Goal: Check status: Check status

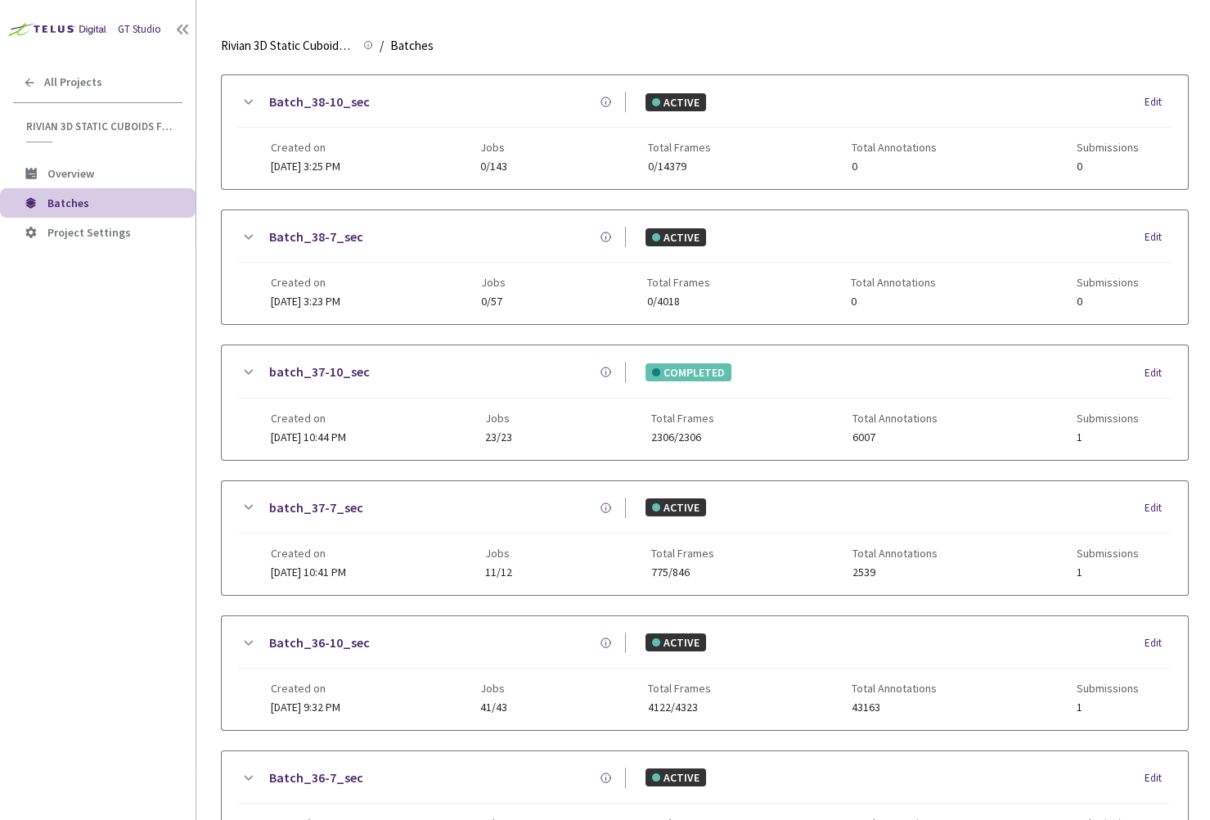
scroll to position [628, 0]
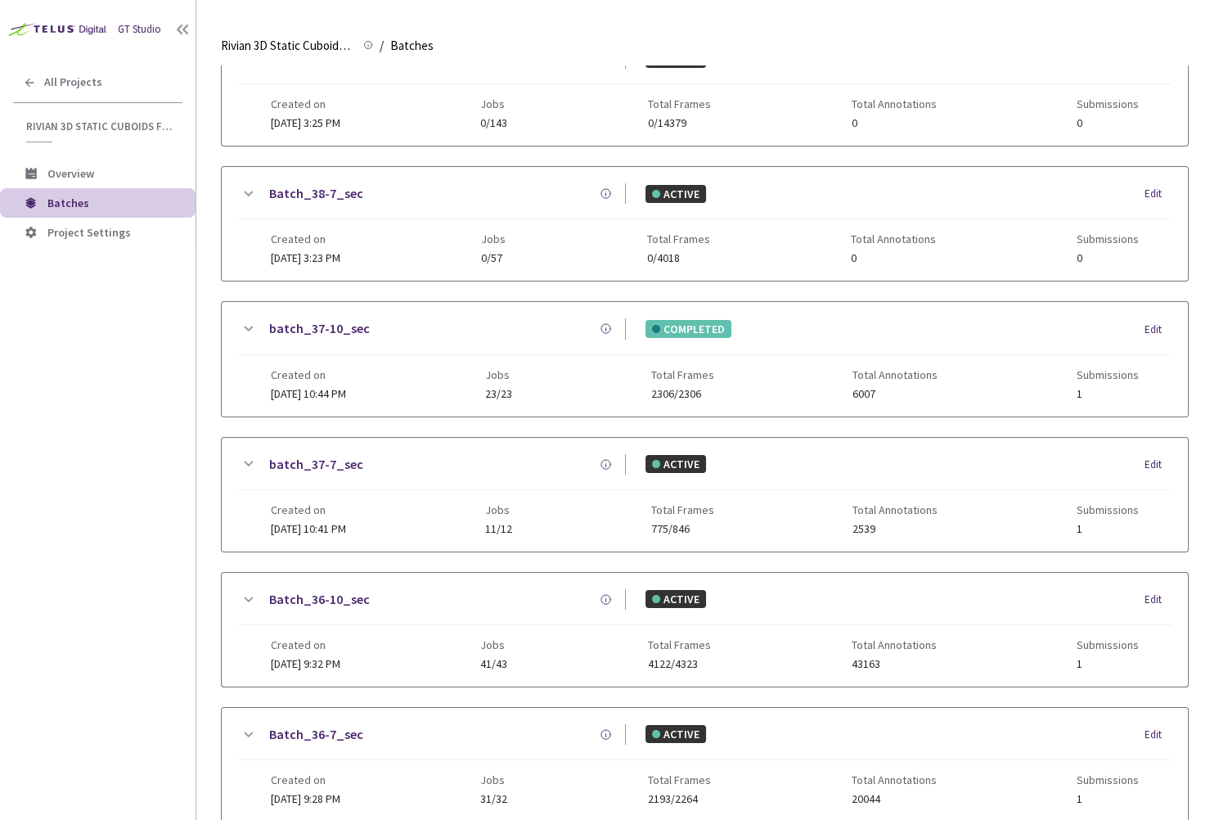
click at [323, 454] on link "batch_37-7_sec" at bounding box center [316, 464] width 94 height 20
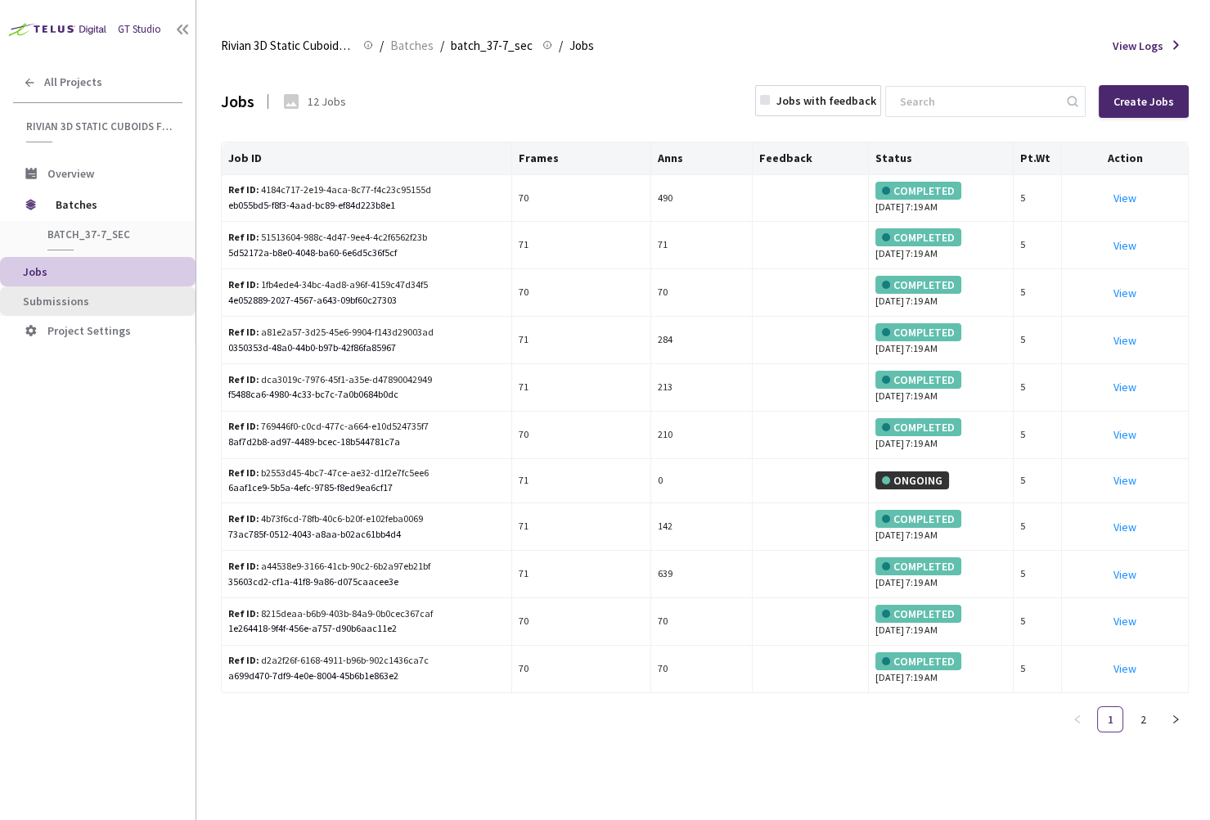
click at [111, 308] on li "Submissions" at bounding box center [98, 300] width 196 height 29
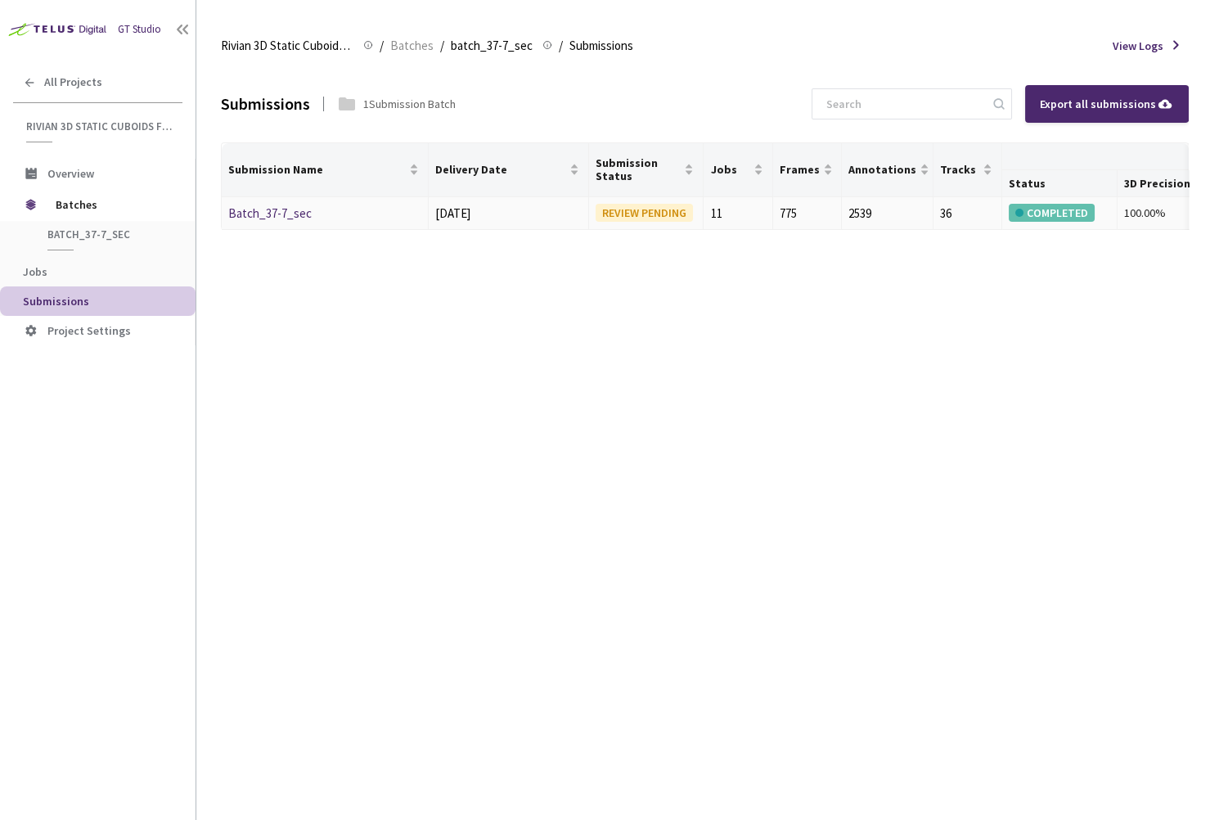
click at [301, 212] on link "Batch_37-7_sec" at bounding box center [269, 213] width 83 height 16
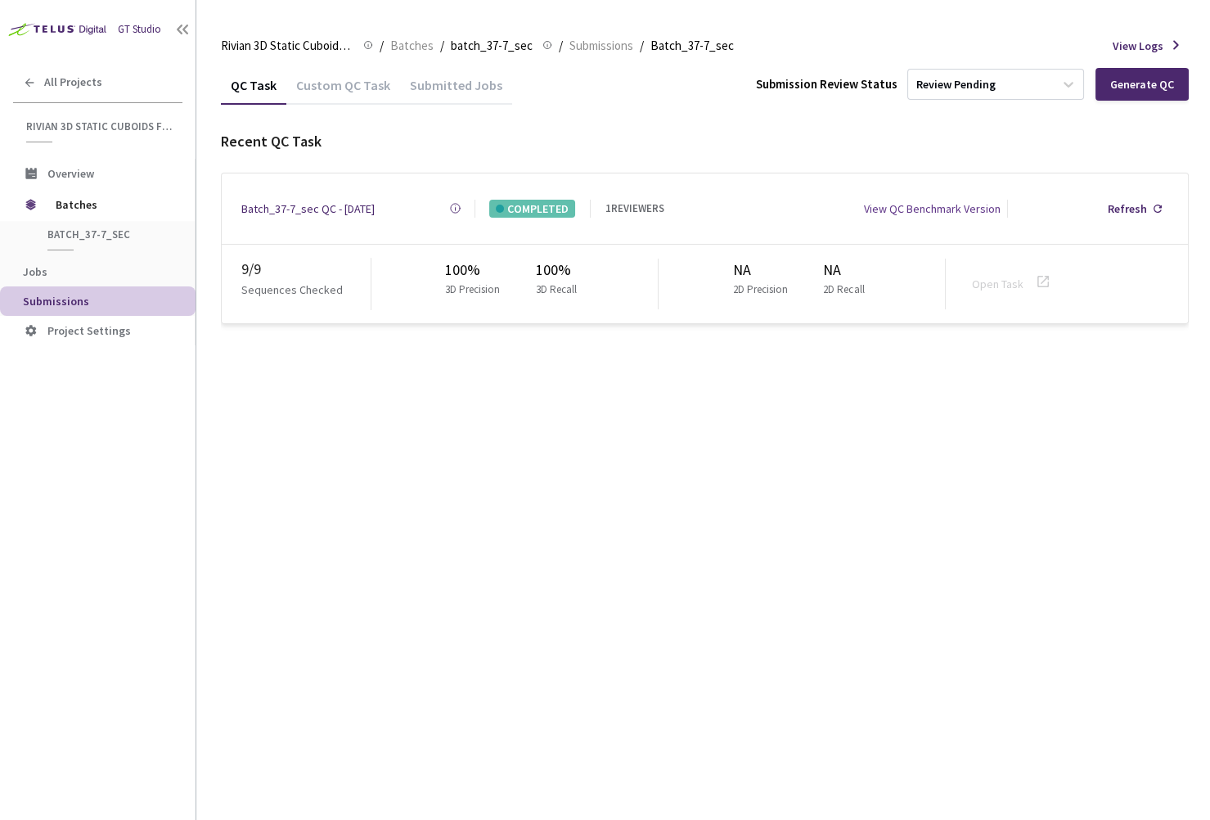
click at [761, 331] on div "QC Task Custom QC Task Submitted Jobs Submission Review Status Review Pending G…" at bounding box center [705, 204] width 968 height 279
click at [323, 90] on div "Custom QC Task" at bounding box center [343, 91] width 114 height 28
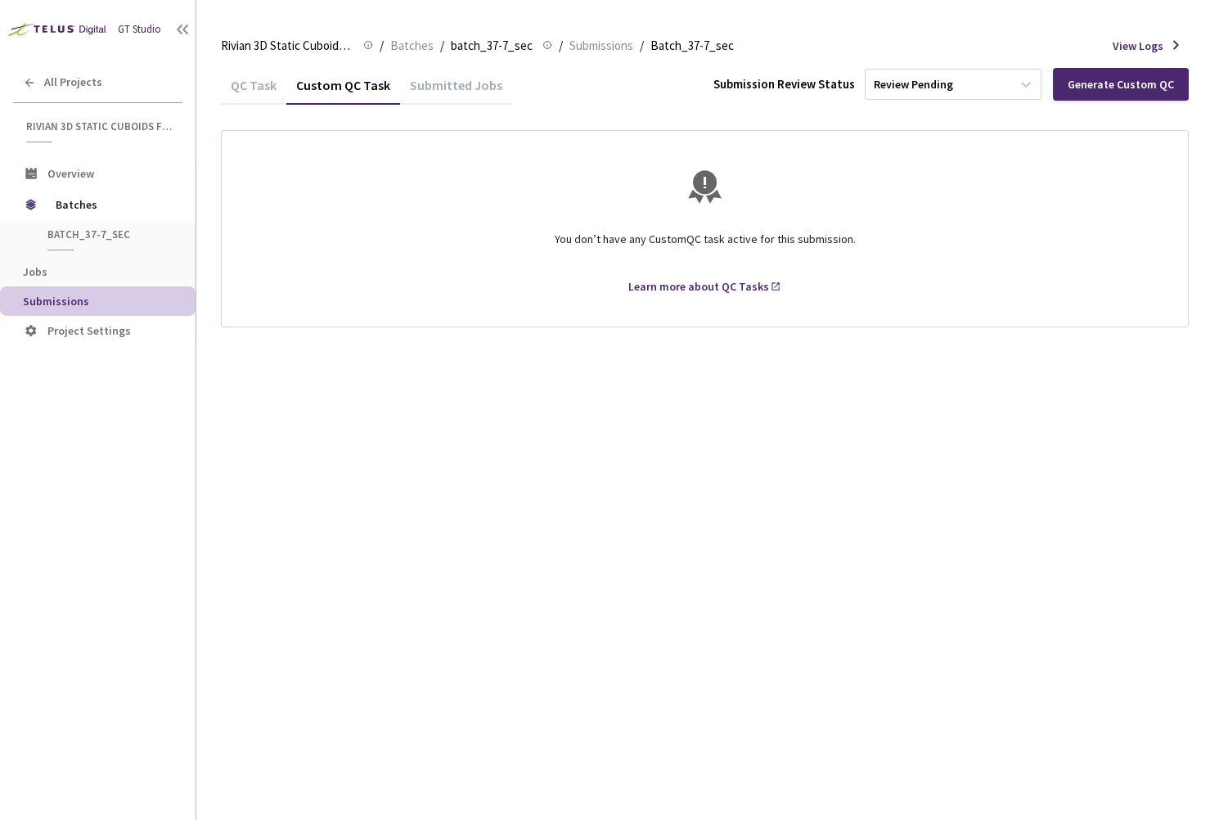
click at [446, 84] on div "Submitted Jobs" at bounding box center [456, 91] width 112 height 28
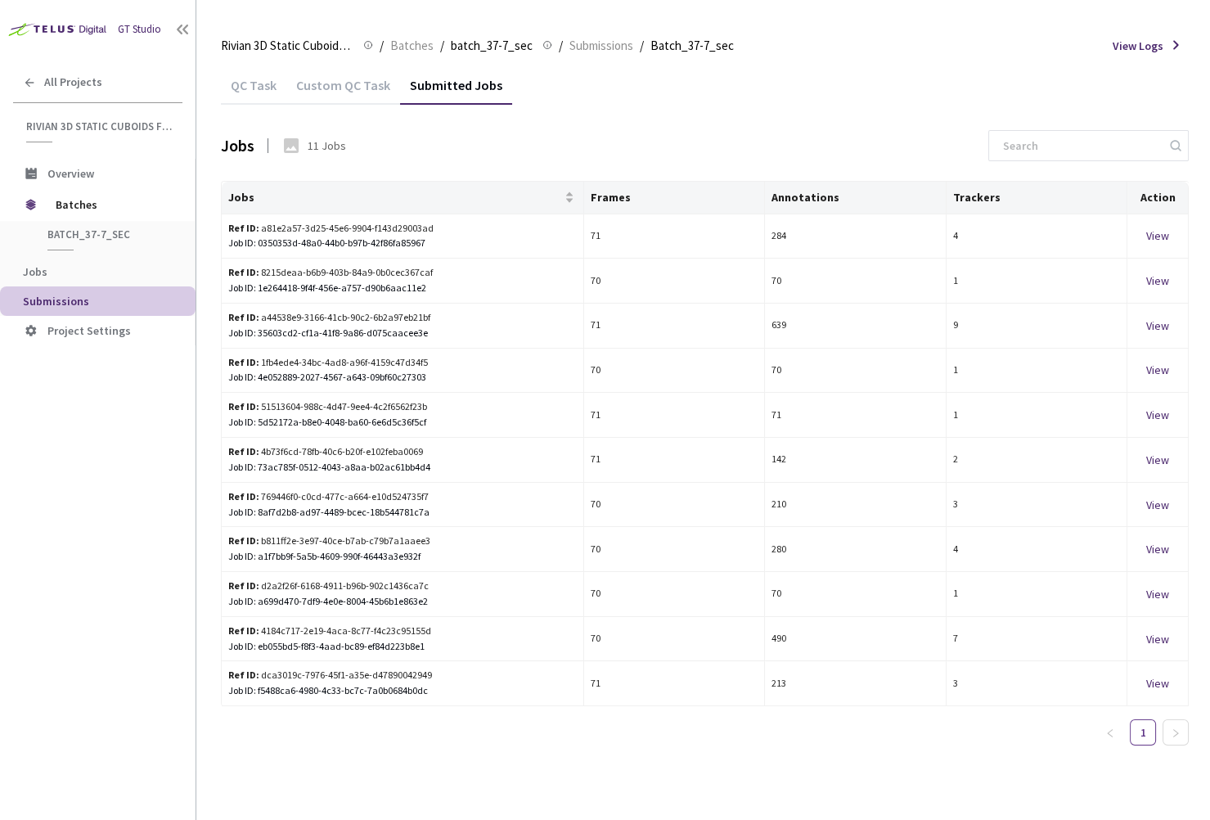
drag, startPoint x: 1187, startPoint y: 743, endPoint x: 1169, endPoint y: 737, distance: 19.2
click at [1183, 743] on div "Jobs Frames Annotations Trackers Action Ref ID: a81e2a57-3d25-45e6-9904-f143d29…" at bounding box center [705, 470] width 968 height 579
click at [129, 268] on span "Jobs" at bounding box center [103, 272] width 160 height 14
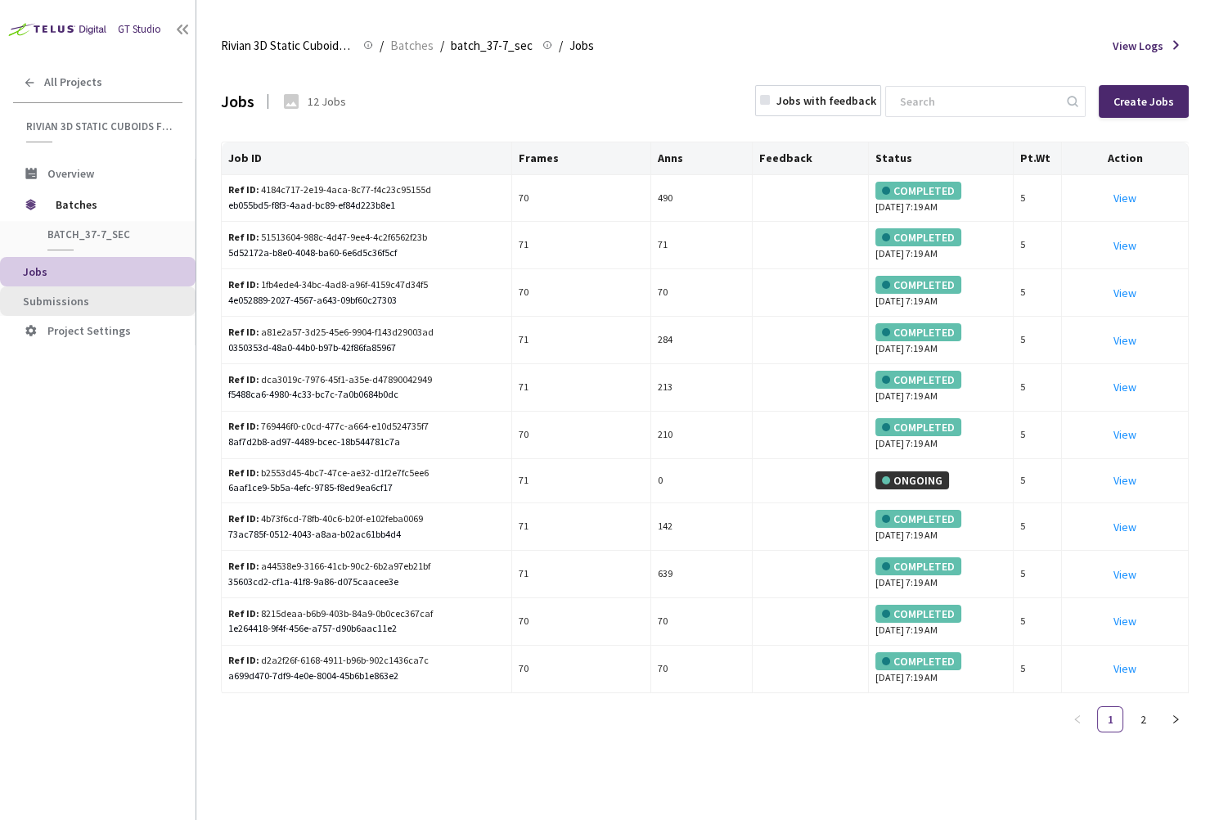
click at [90, 300] on span "Submissions" at bounding box center [103, 302] width 160 height 14
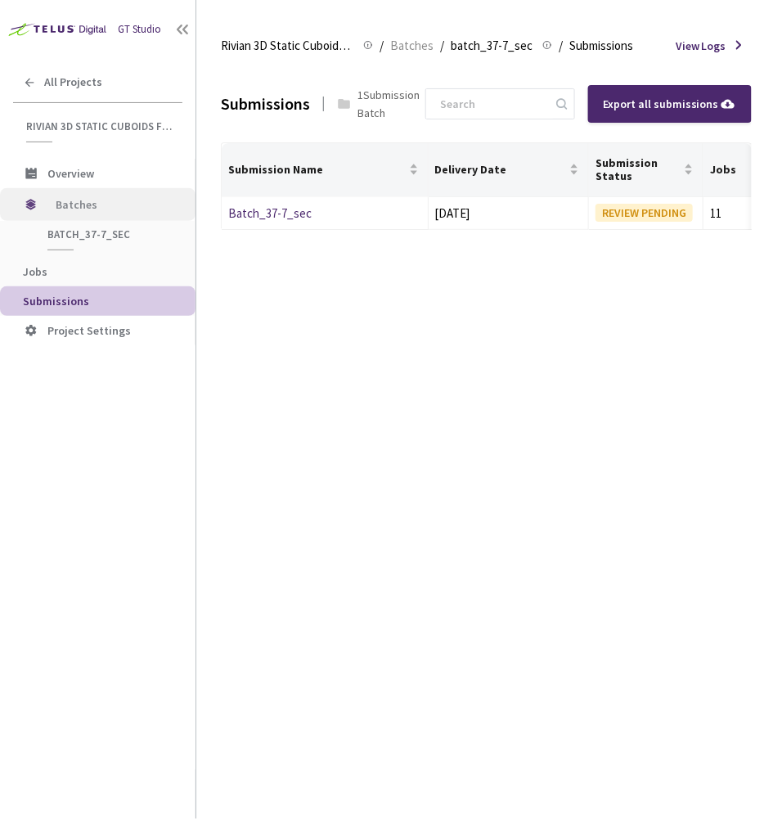
click at [122, 201] on span "Batches" at bounding box center [112, 204] width 112 height 33
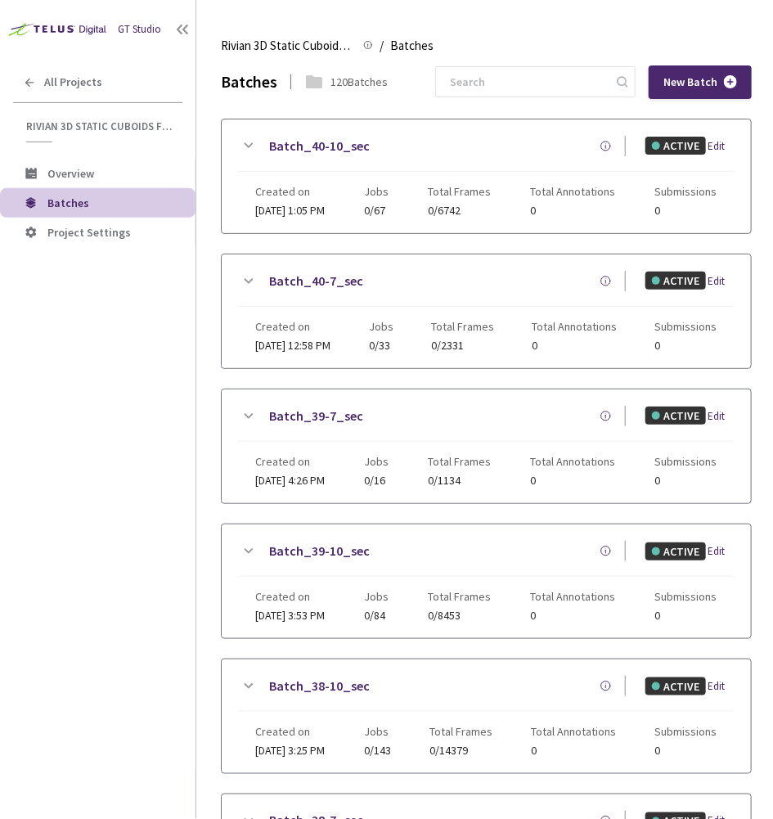
scroll to position [851, 0]
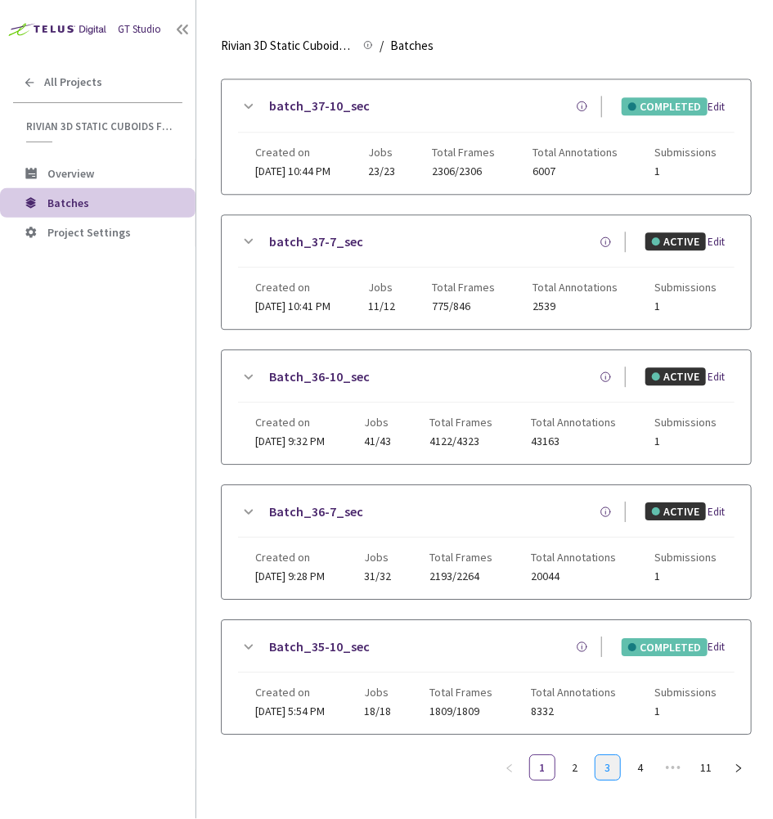
click at [604, 757] on link "3" at bounding box center [608, 767] width 25 height 25
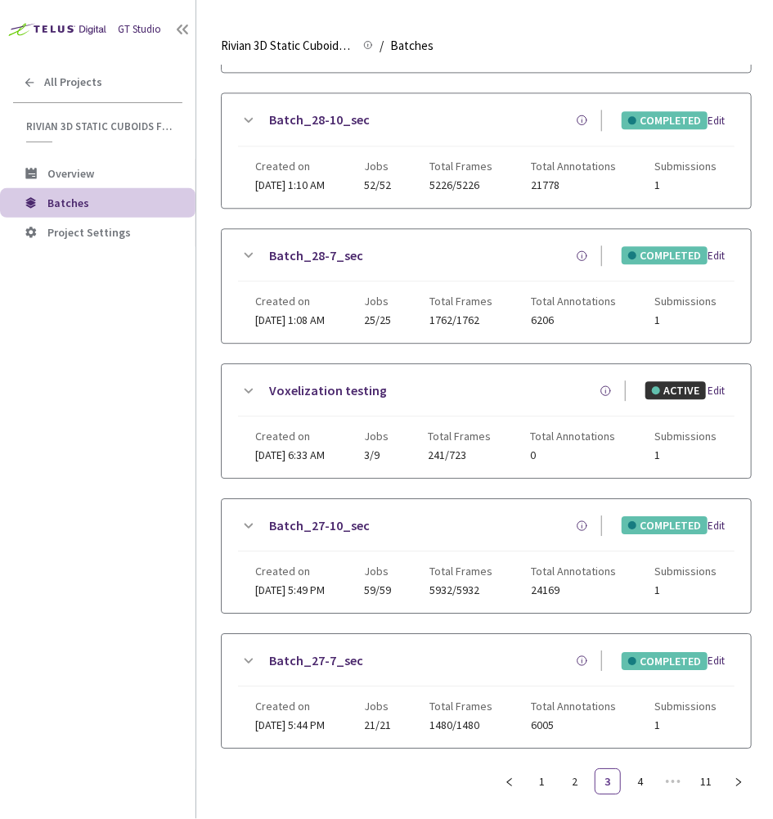
click at [306, 520] on link "Batch_27-10_sec" at bounding box center [319, 526] width 101 height 20
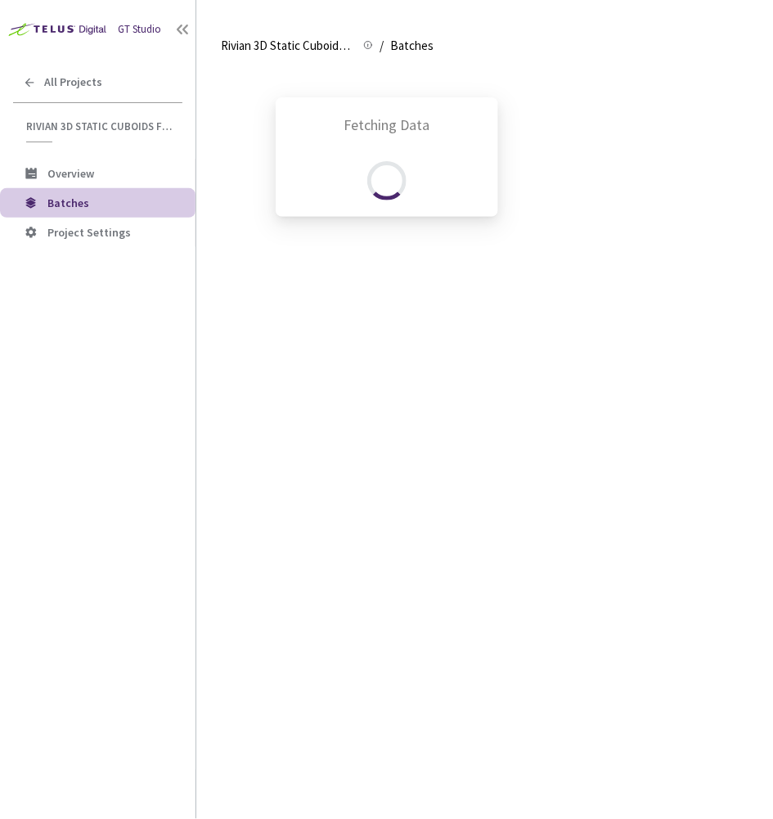
scroll to position [851, 0]
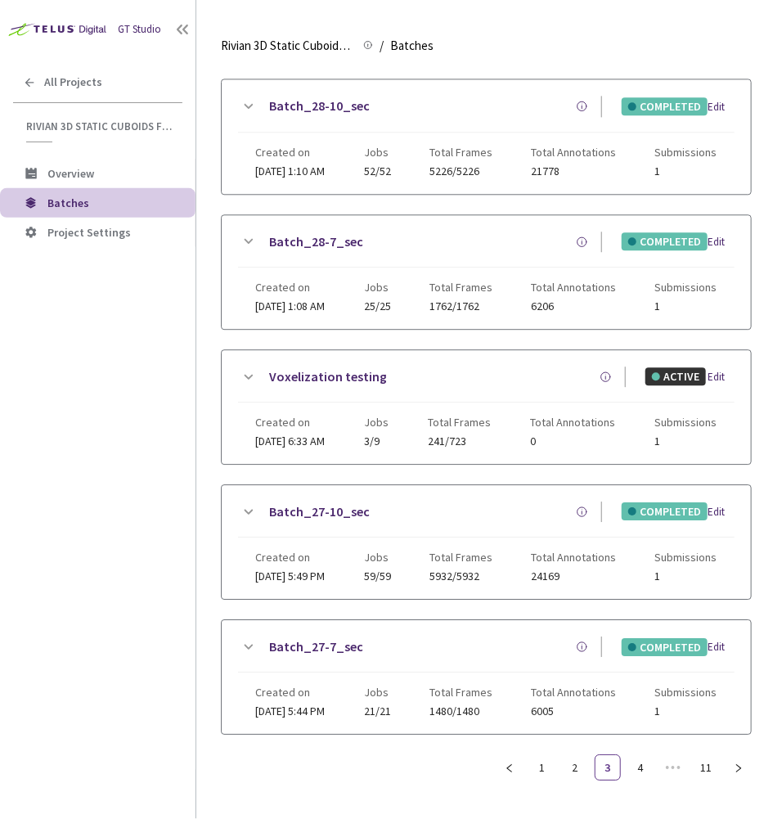
drag, startPoint x: 258, startPoint y: 503, endPoint x: 247, endPoint y: 503, distance: 10.7
click at [258, 503] on div "Batch_27-10_sec" at bounding box center [430, 512] width 345 height 20
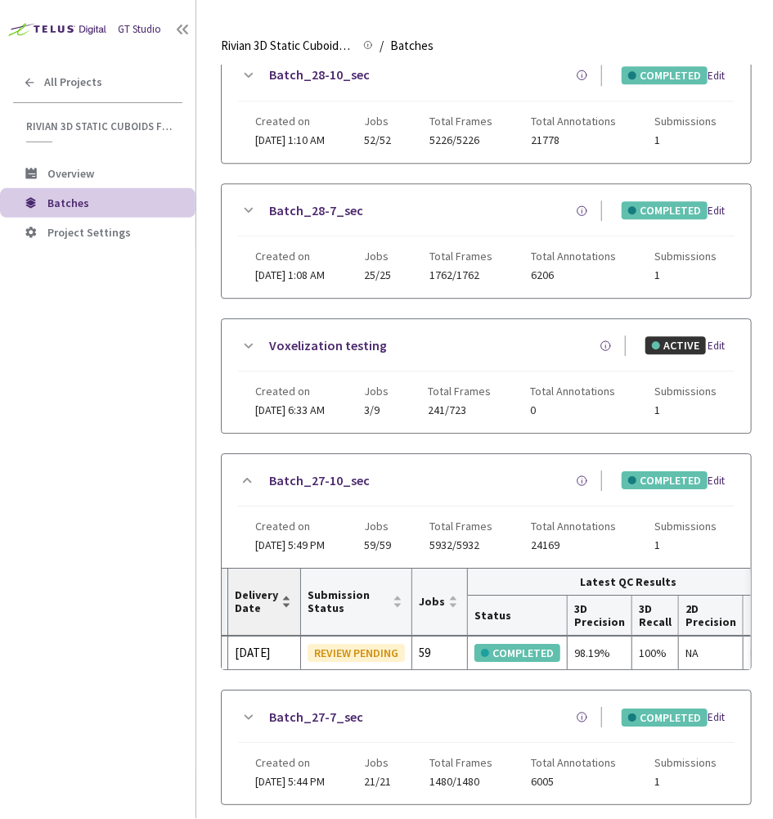
scroll to position [0, 98]
click at [581, 648] on div "98.19%" at bounding box center [598, 653] width 51 height 18
copy div "98.19%"
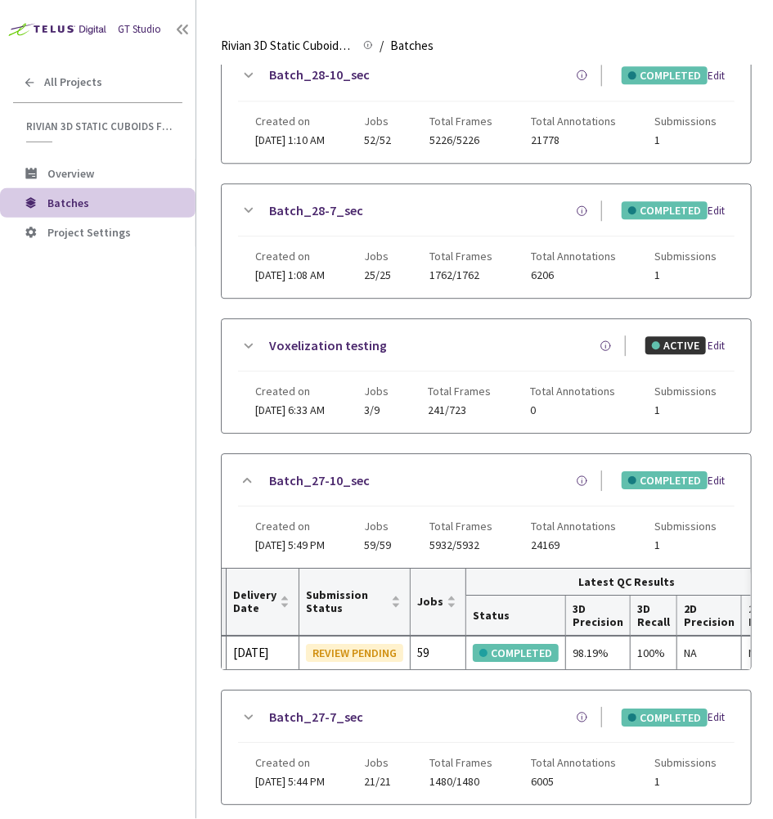
click at [251, 208] on icon at bounding box center [249, 210] width 9 height 5
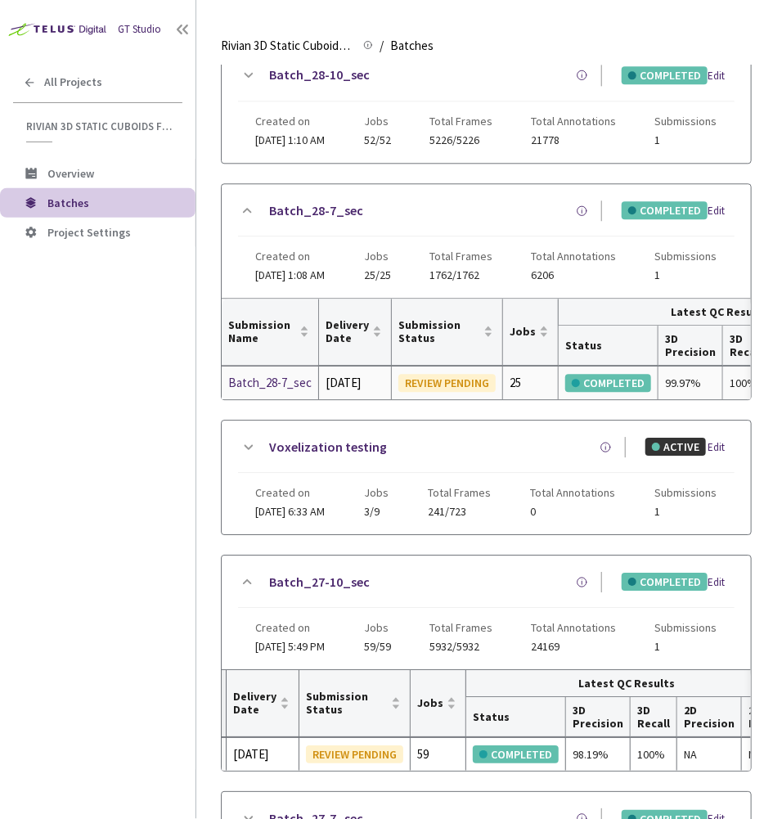
click at [672, 378] on div "99.97%" at bounding box center [690, 383] width 51 height 18
click at [673, 378] on div "99.97%" at bounding box center [690, 383] width 51 height 18
copy div "99.97%"
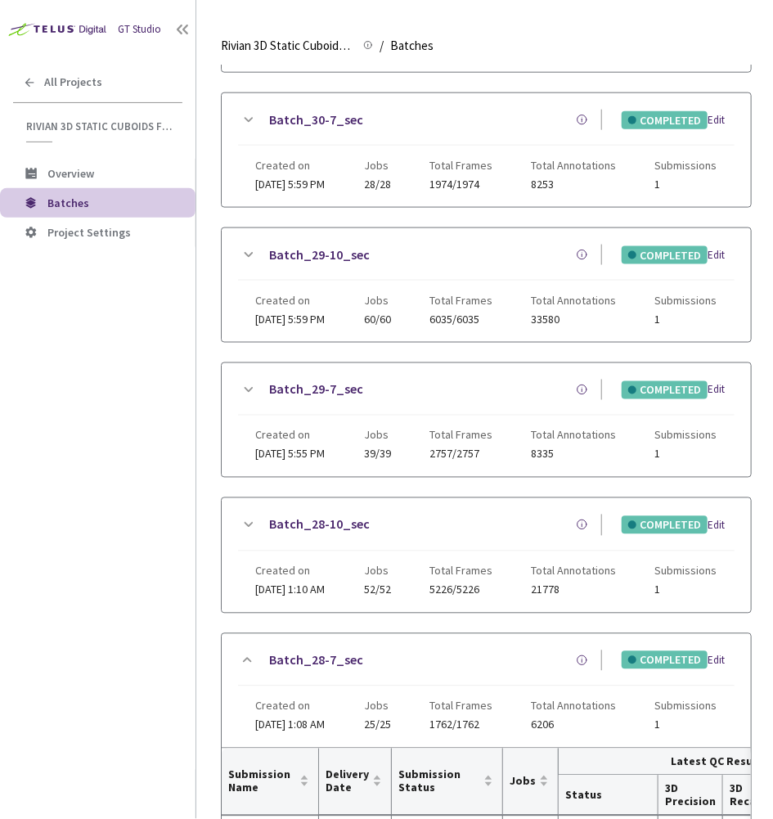
scroll to position [430, 0]
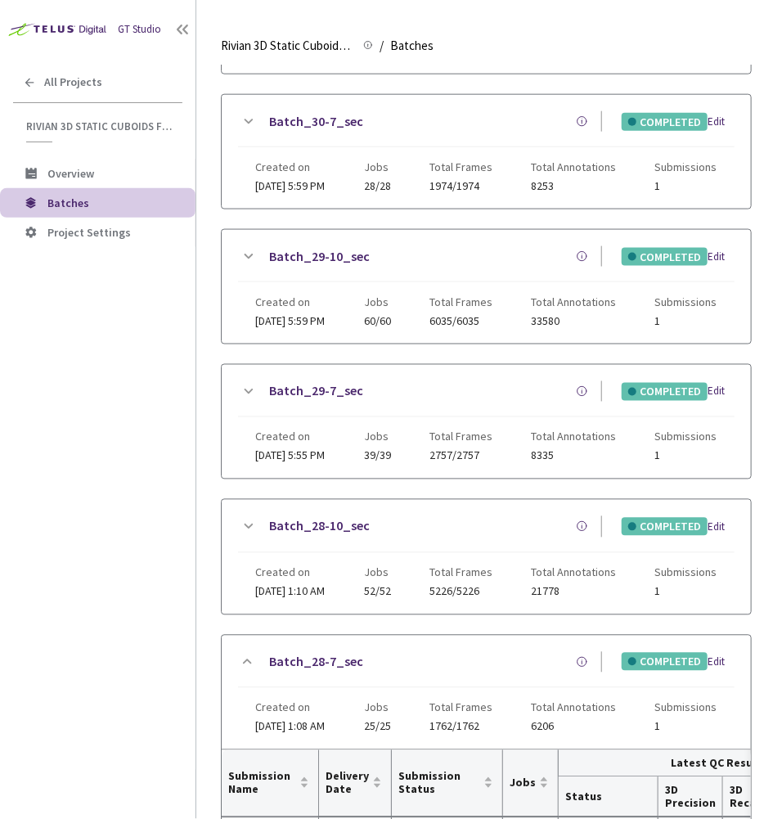
click at [250, 386] on icon at bounding box center [248, 392] width 20 height 20
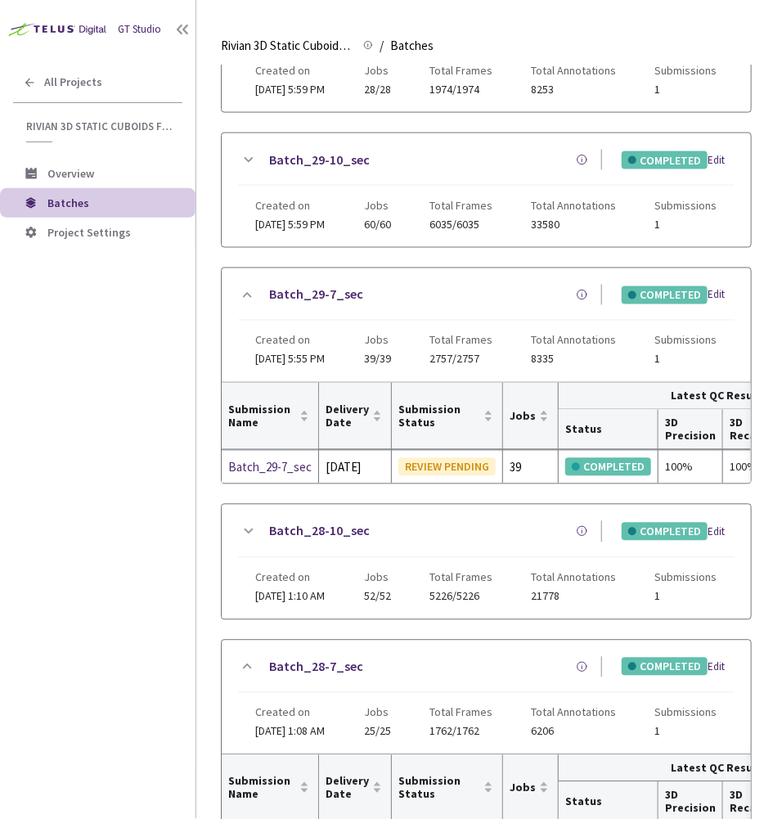
scroll to position [525, 0]
click at [665, 470] on div "100%" at bounding box center [690, 468] width 51 height 18
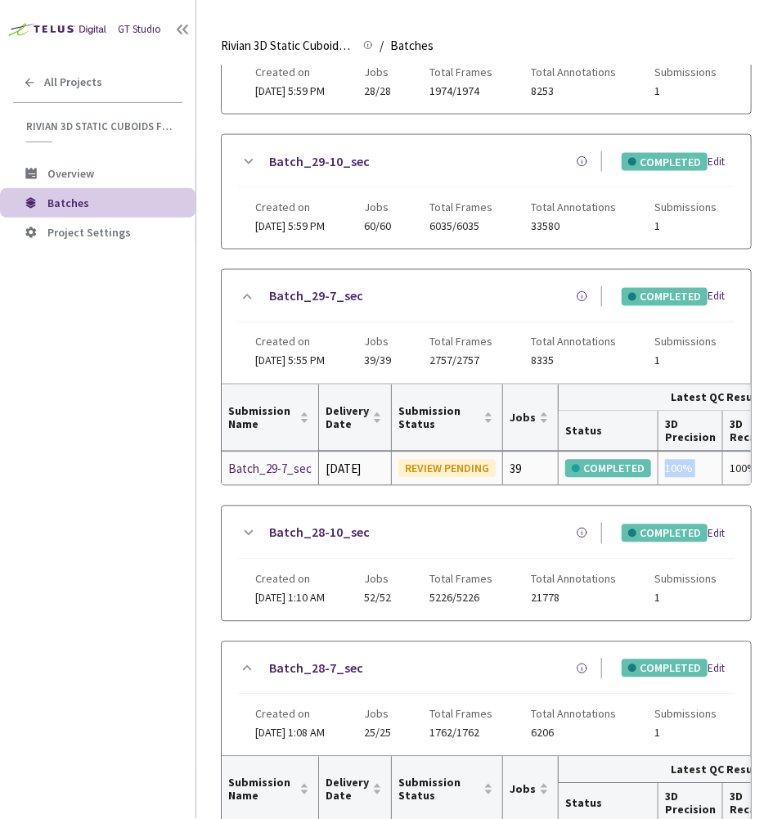
copy div "100%"
click at [275, 535] on link "Batch_28-10_sec" at bounding box center [319, 533] width 101 height 20
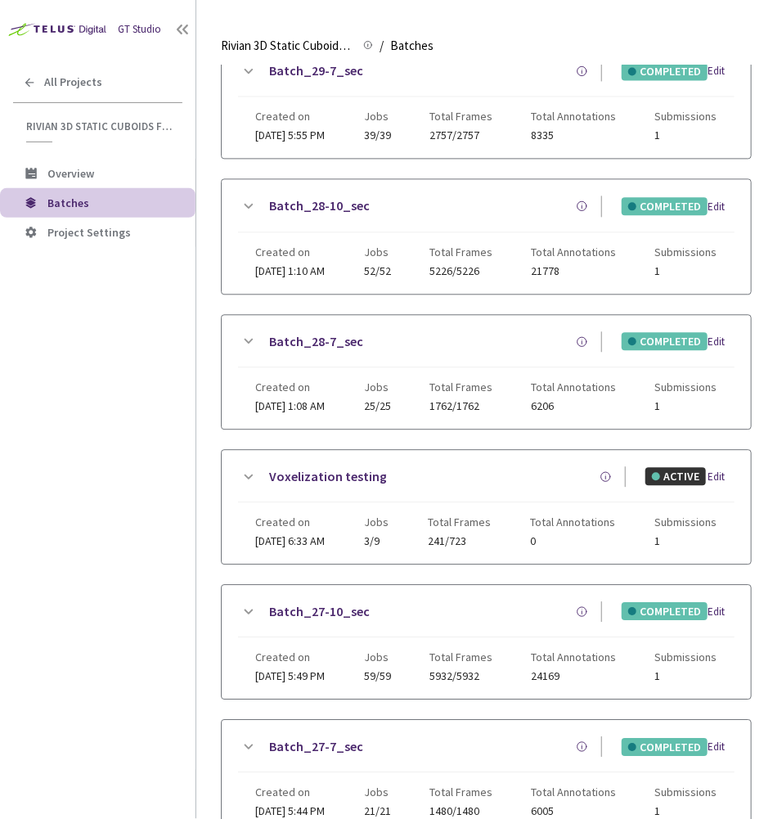
scroll to position [736, 0]
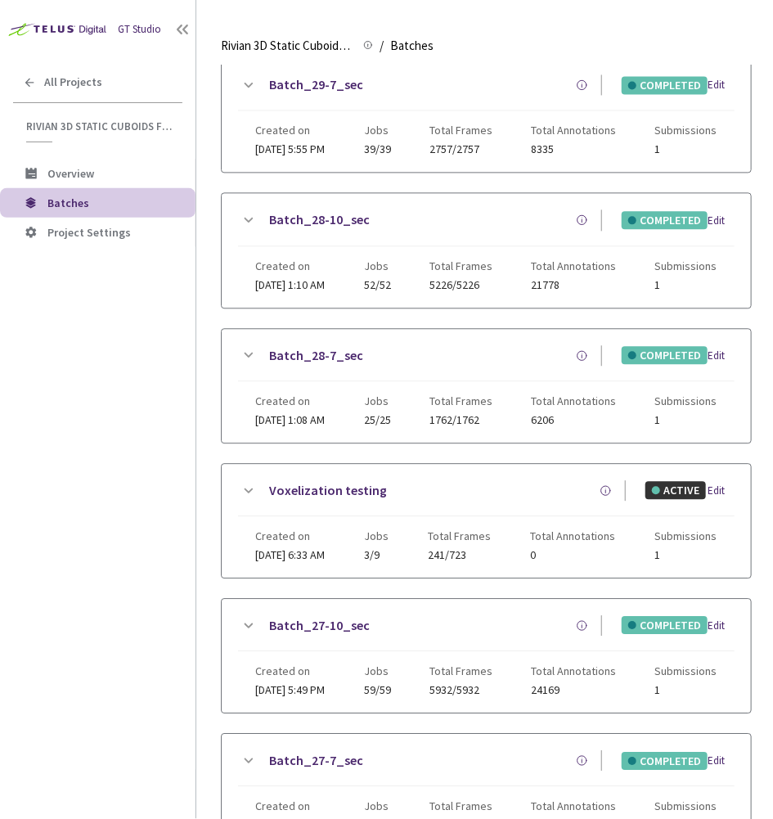
click at [241, 211] on icon at bounding box center [248, 221] width 20 height 20
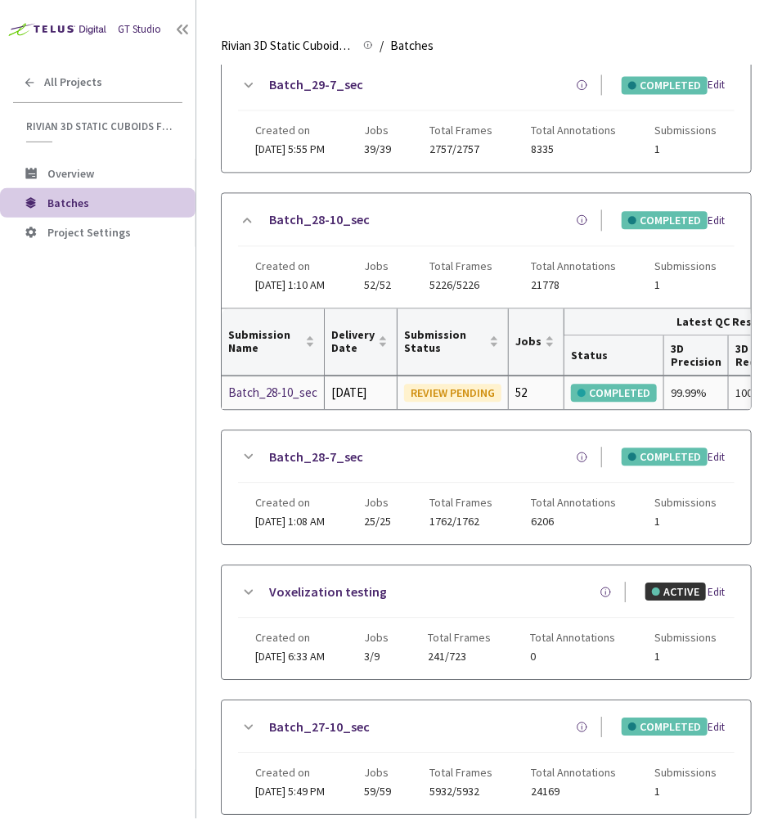
click at [679, 390] on div "99.99%" at bounding box center [696, 394] width 51 height 18
copy div "99.99%"
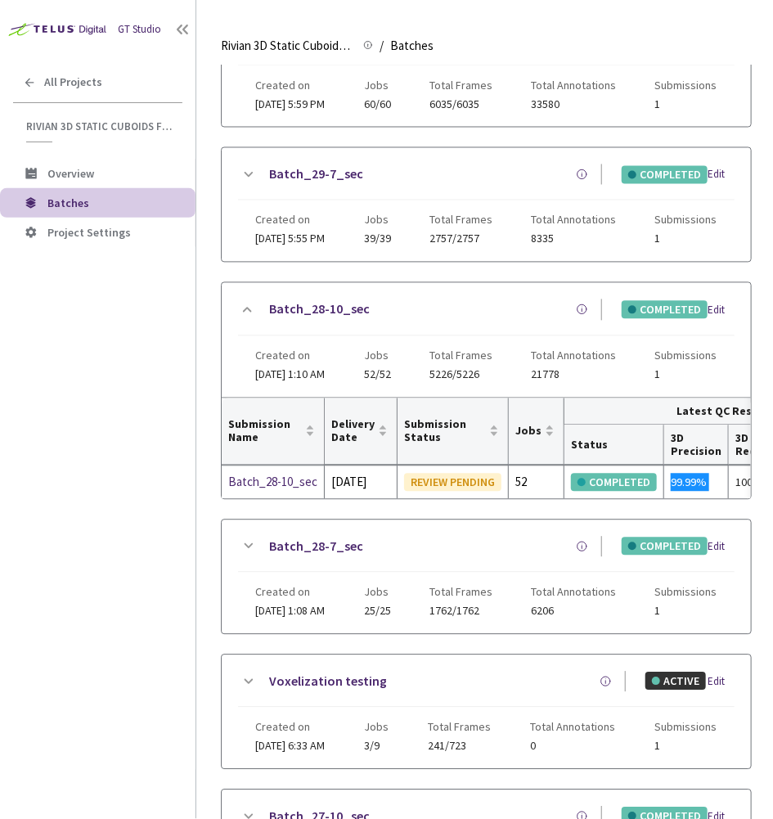
scroll to position [638, 0]
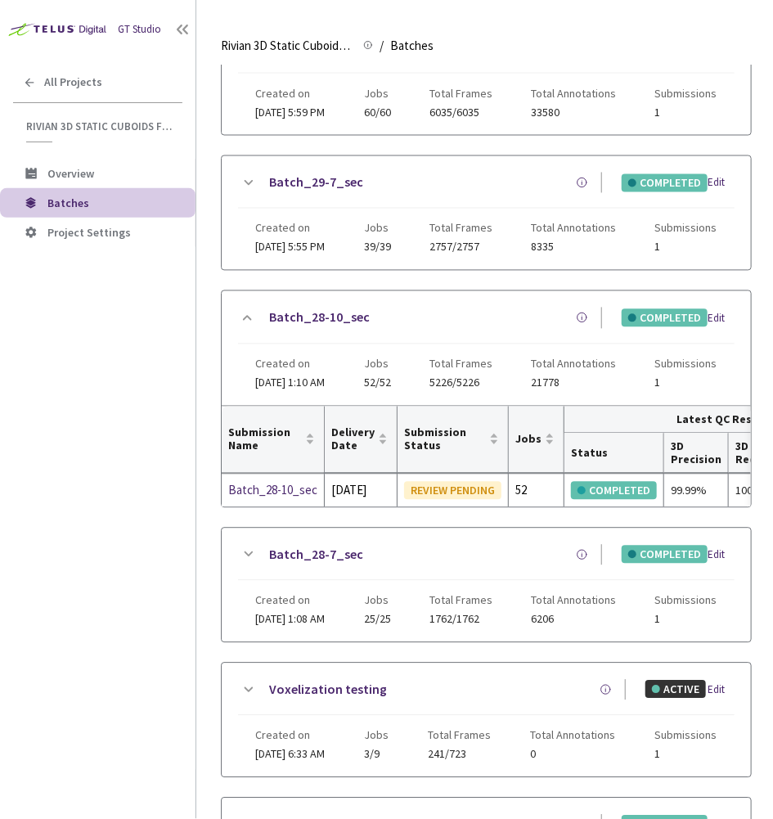
click at [251, 181] on icon at bounding box center [249, 183] width 9 height 5
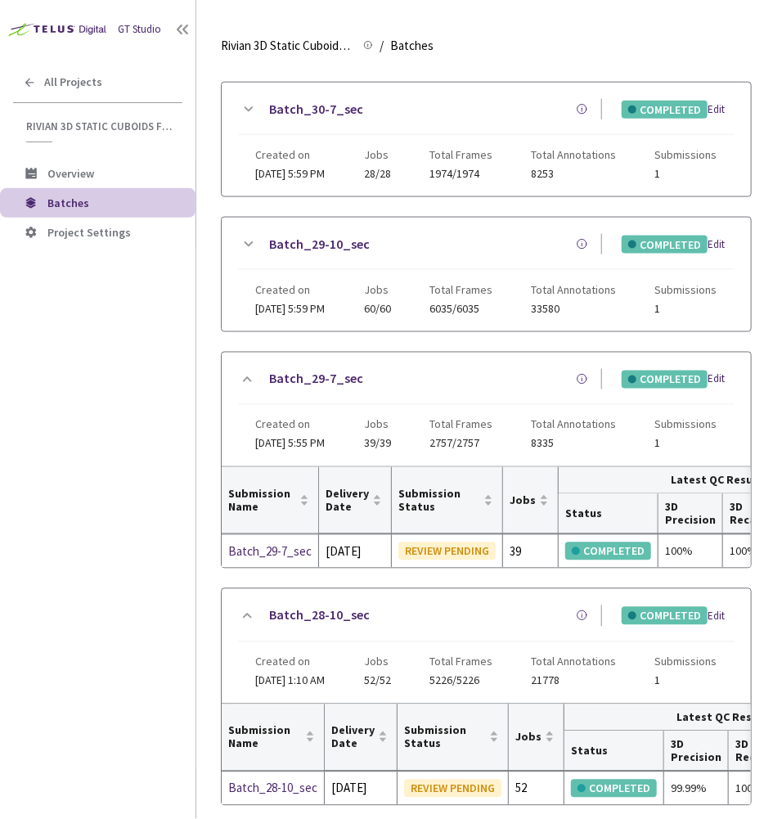
click at [247, 239] on icon at bounding box center [248, 245] width 20 height 20
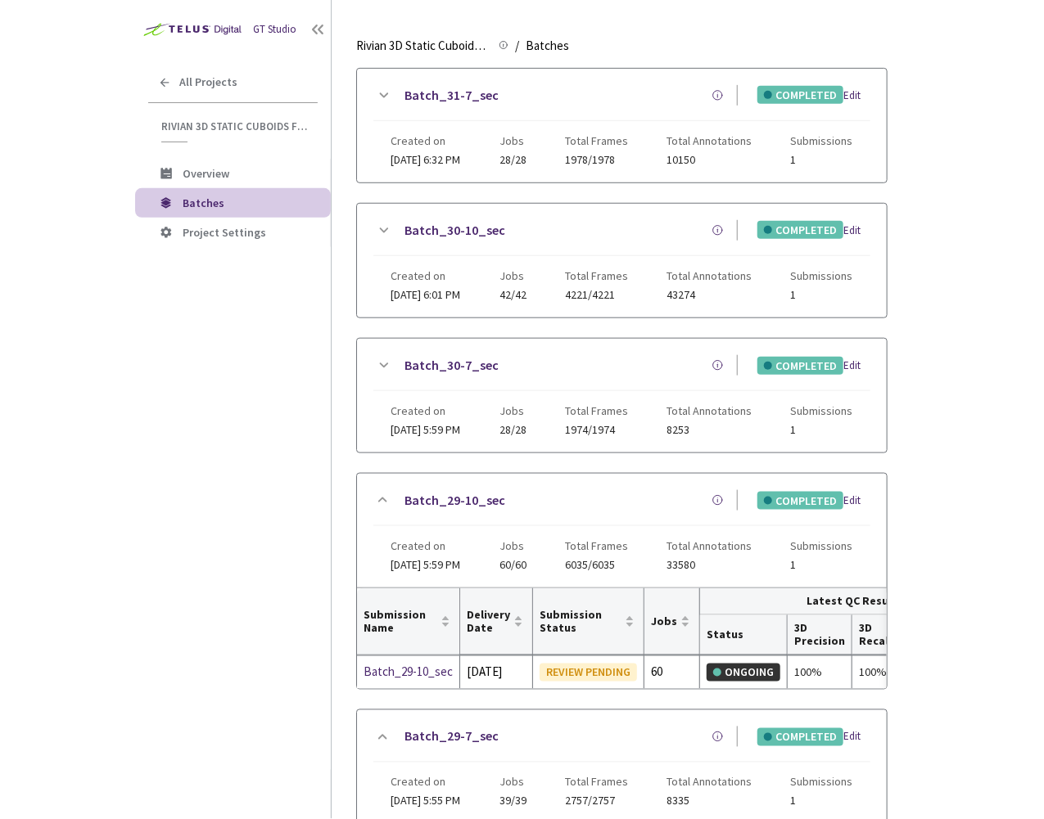
scroll to position [177, 0]
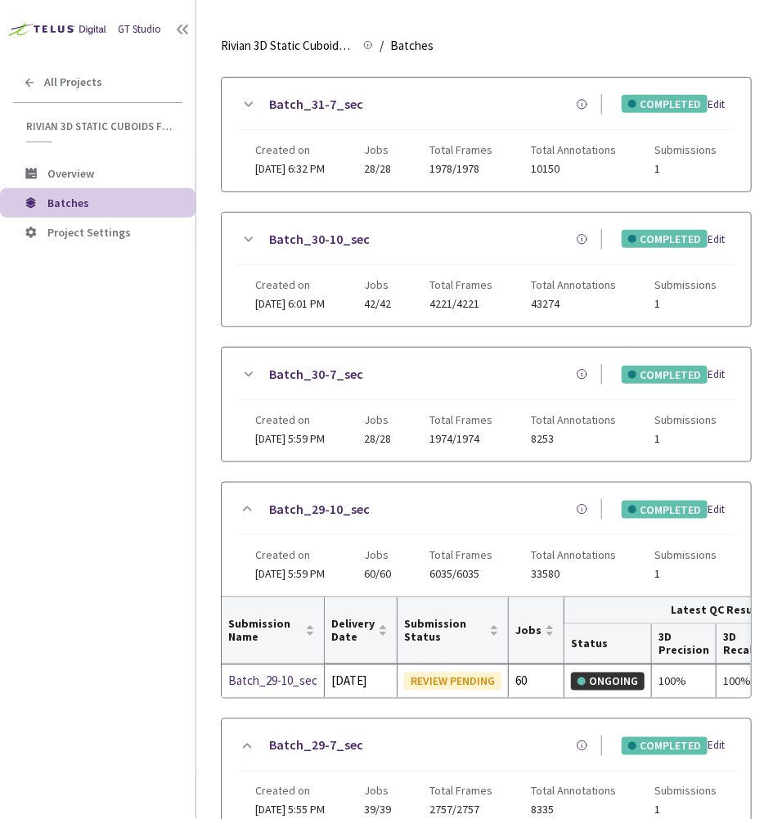
click at [243, 367] on icon at bounding box center [248, 375] width 20 height 20
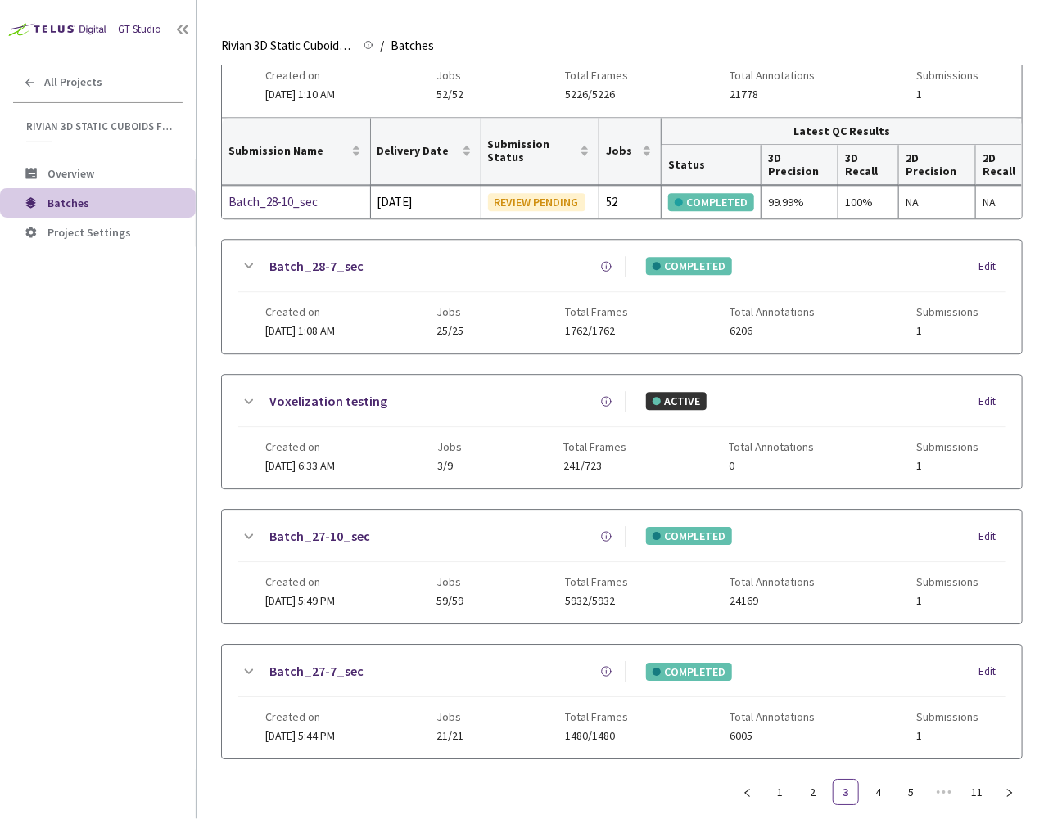
scroll to position [1237, 0]
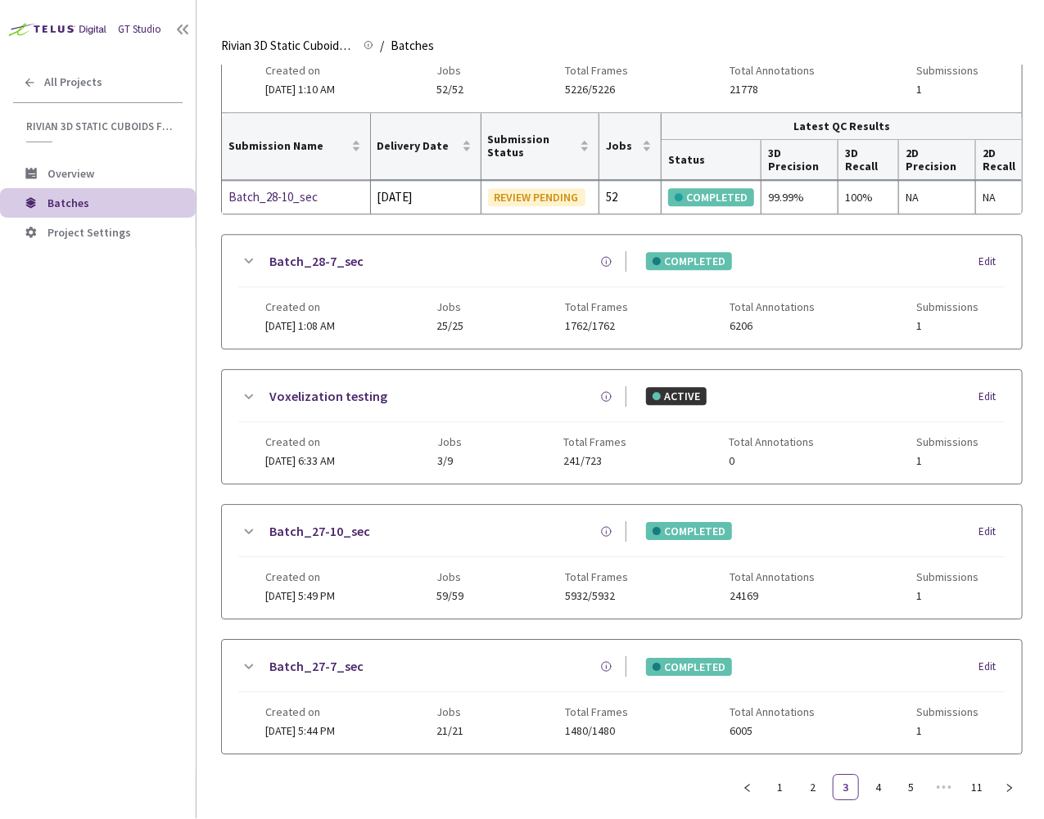
click at [248, 522] on icon at bounding box center [248, 532] width 20 height 20
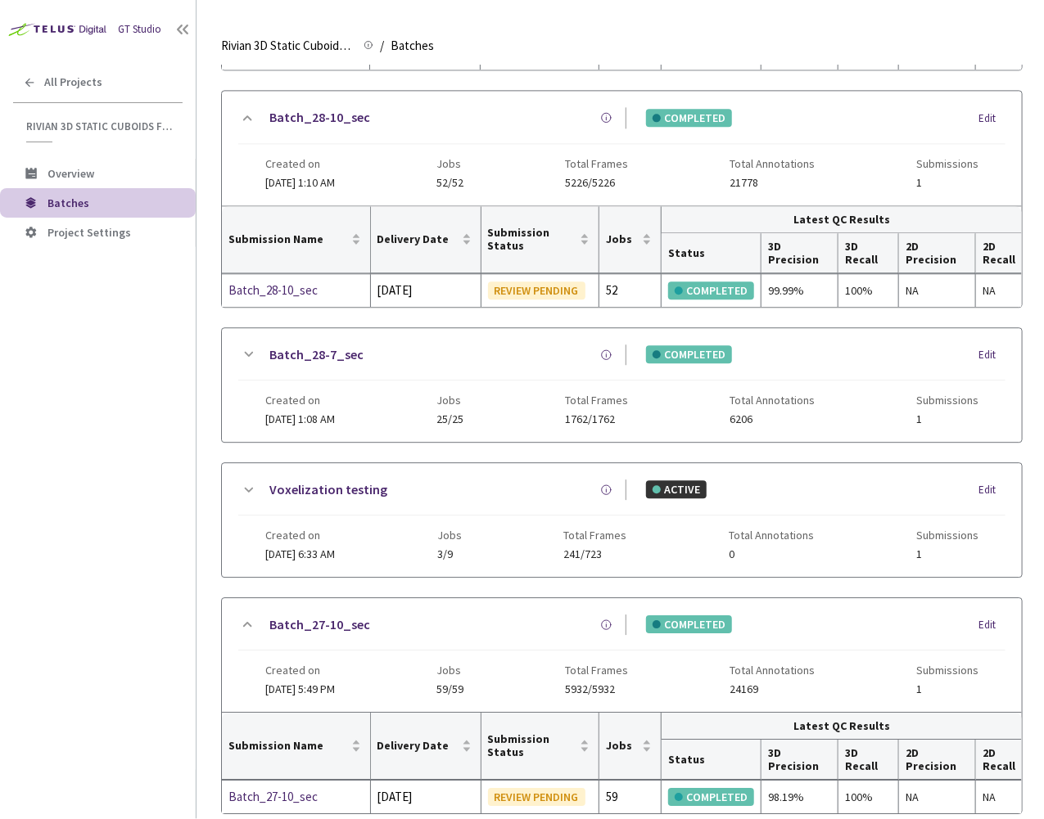
scroll to position [1140, 0]
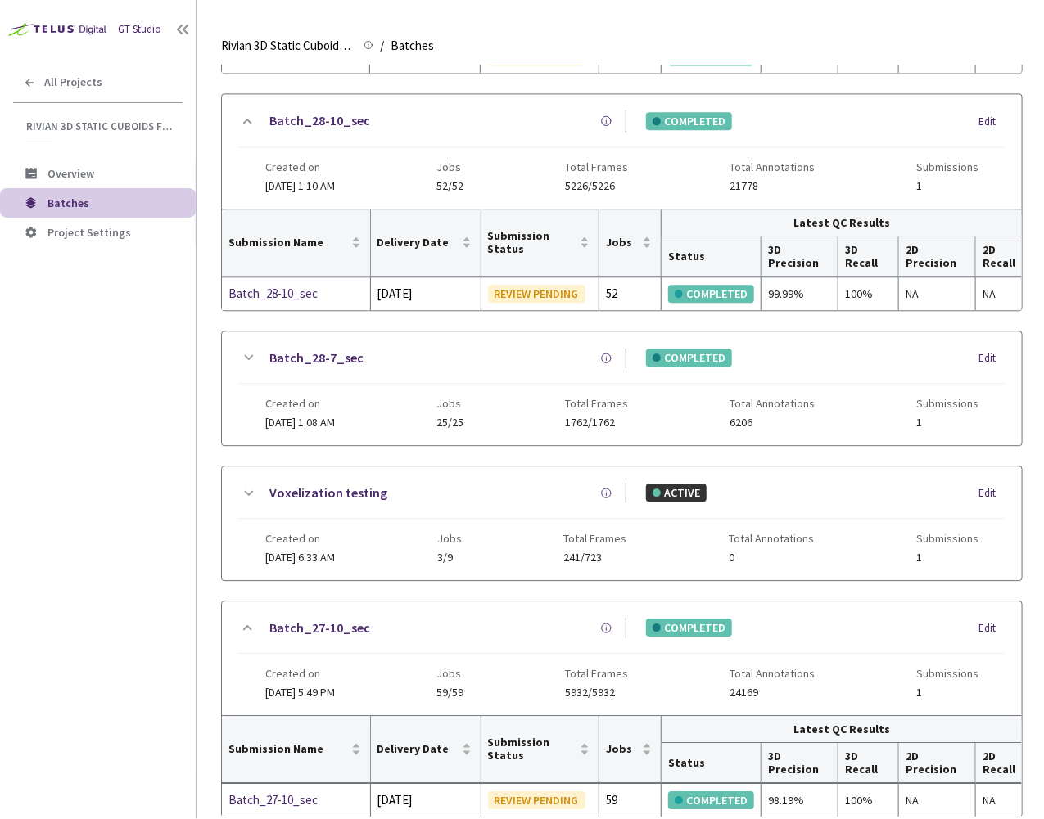
click at [249, 355] on icon at bounding box center [249, 357] width 9 height 5
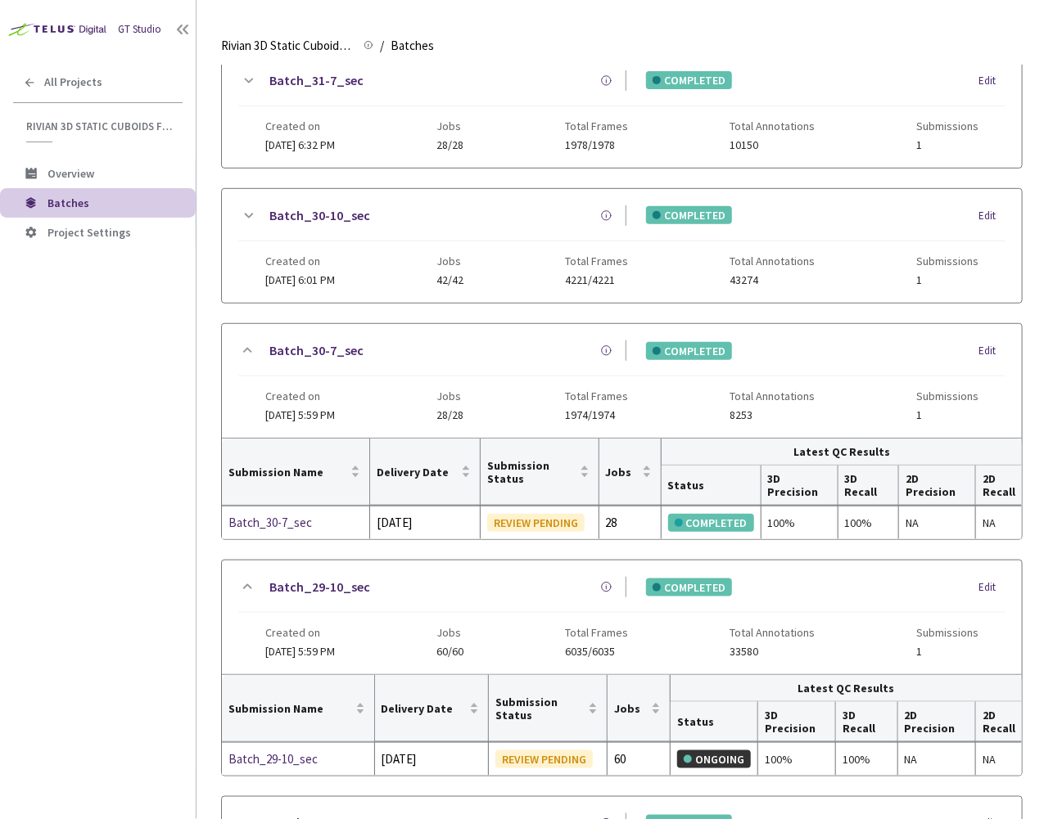
scroll to position [196, 0]
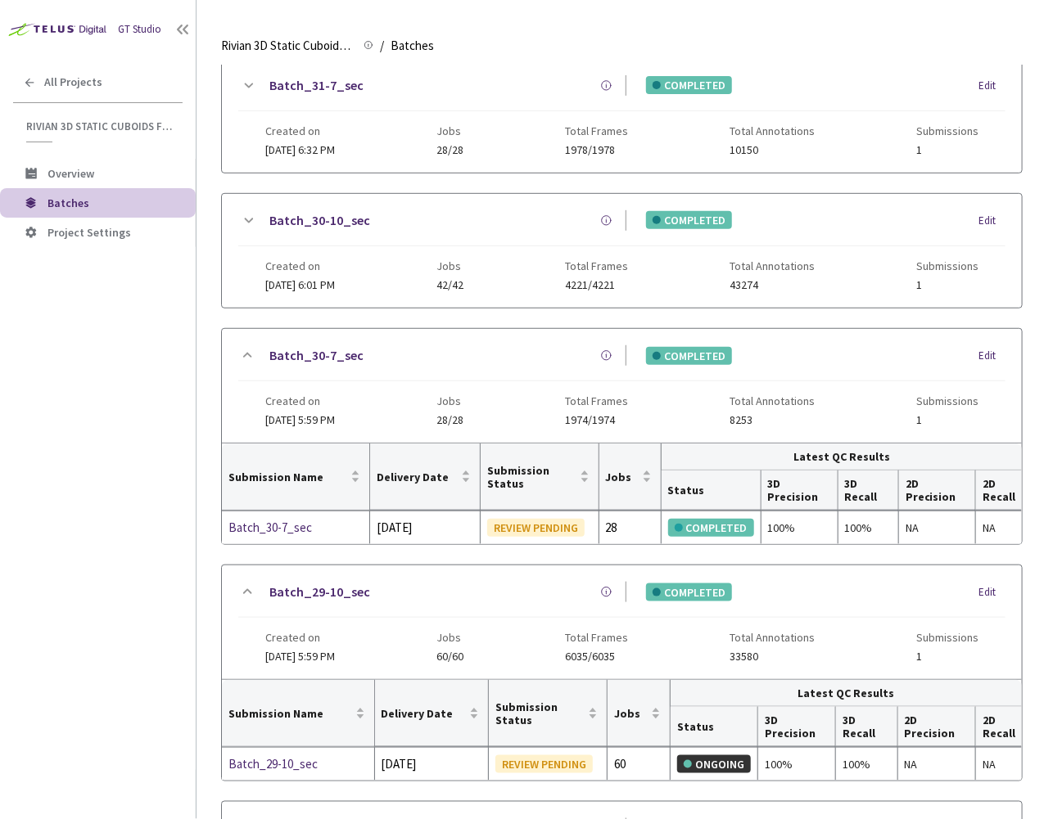
click at [249, 214] on icon at bounding box center [248, 221] width 20 height 20
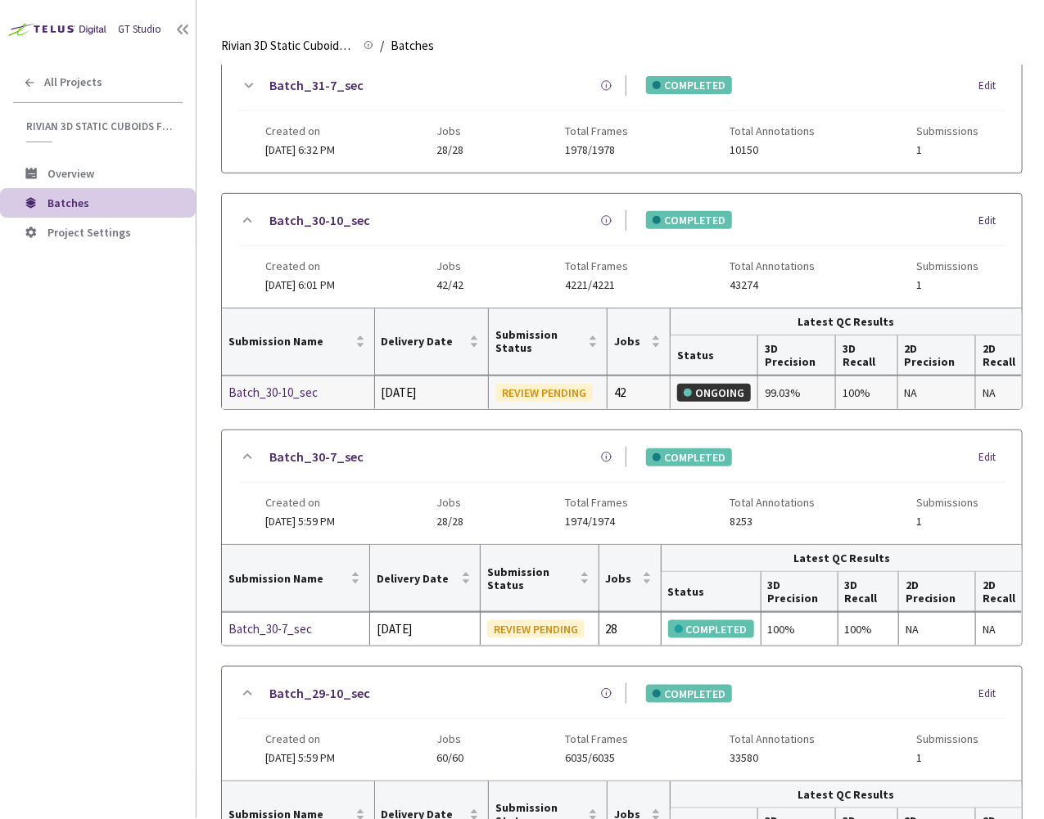
click at [790, 387] on div "99.03%" at bounding box center [796, 393] width 64 height 18
copy div "99.03%"
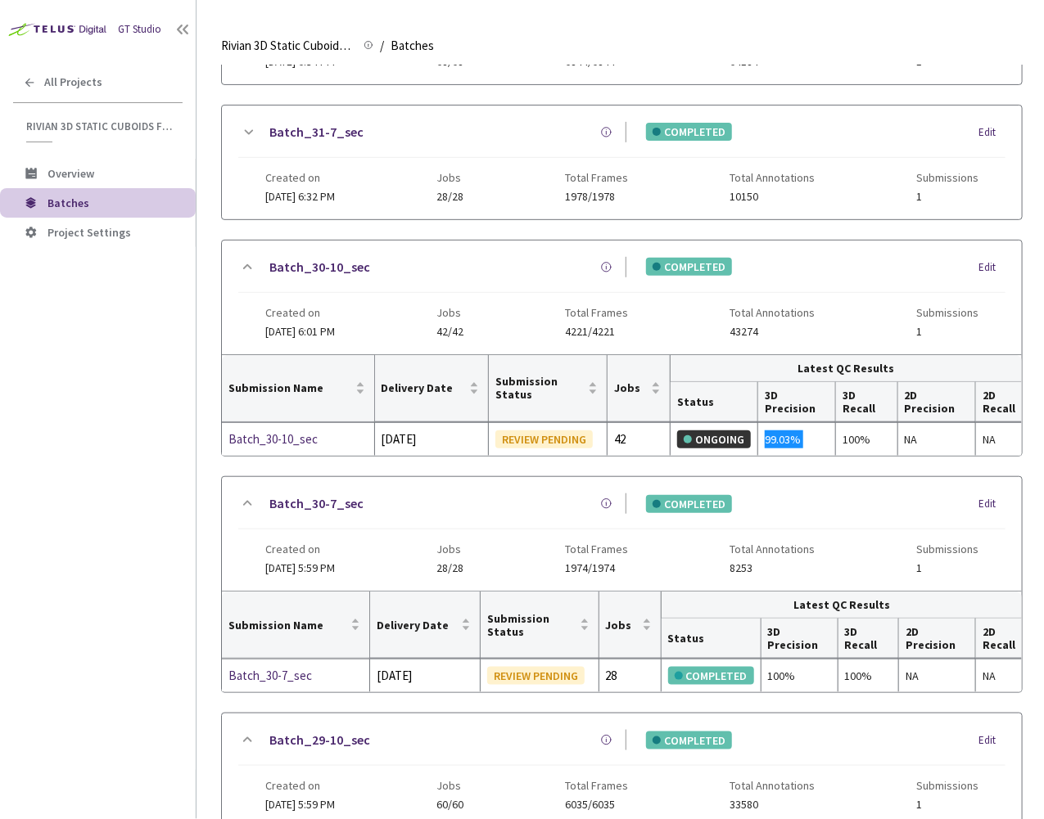
scroll to position [147, 0]
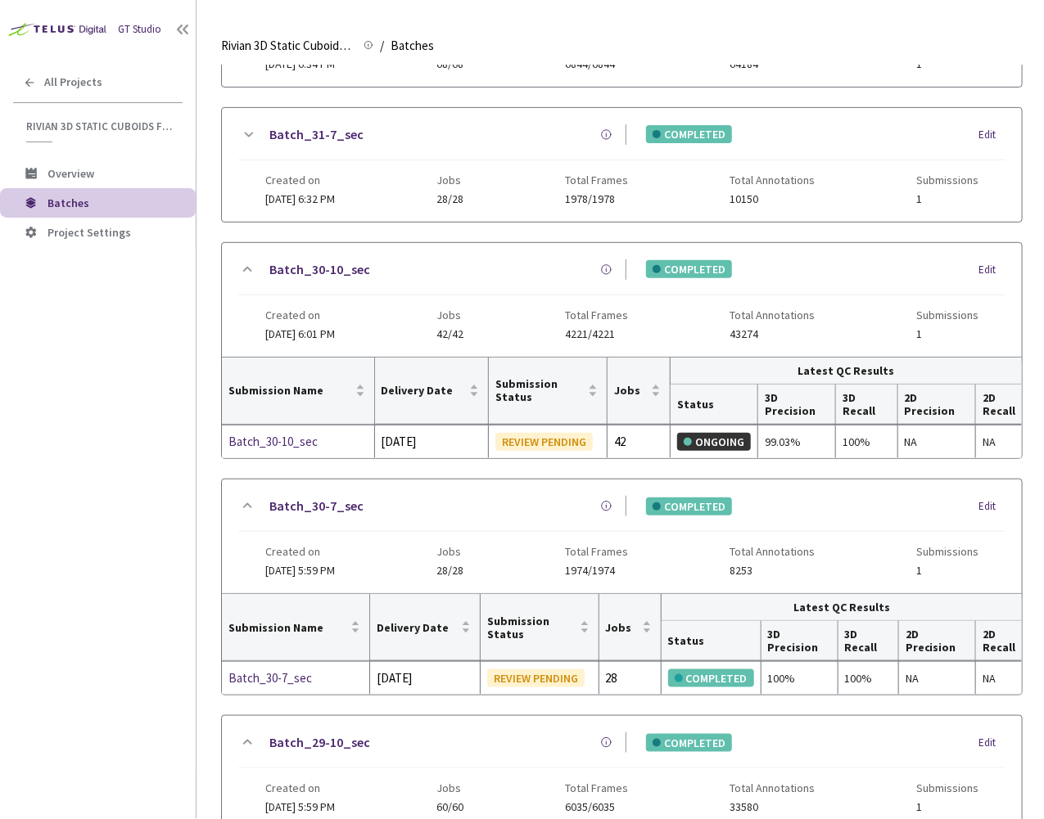
click at [243, 134] on icon at bounding box center [248, 135] width 20 height 20
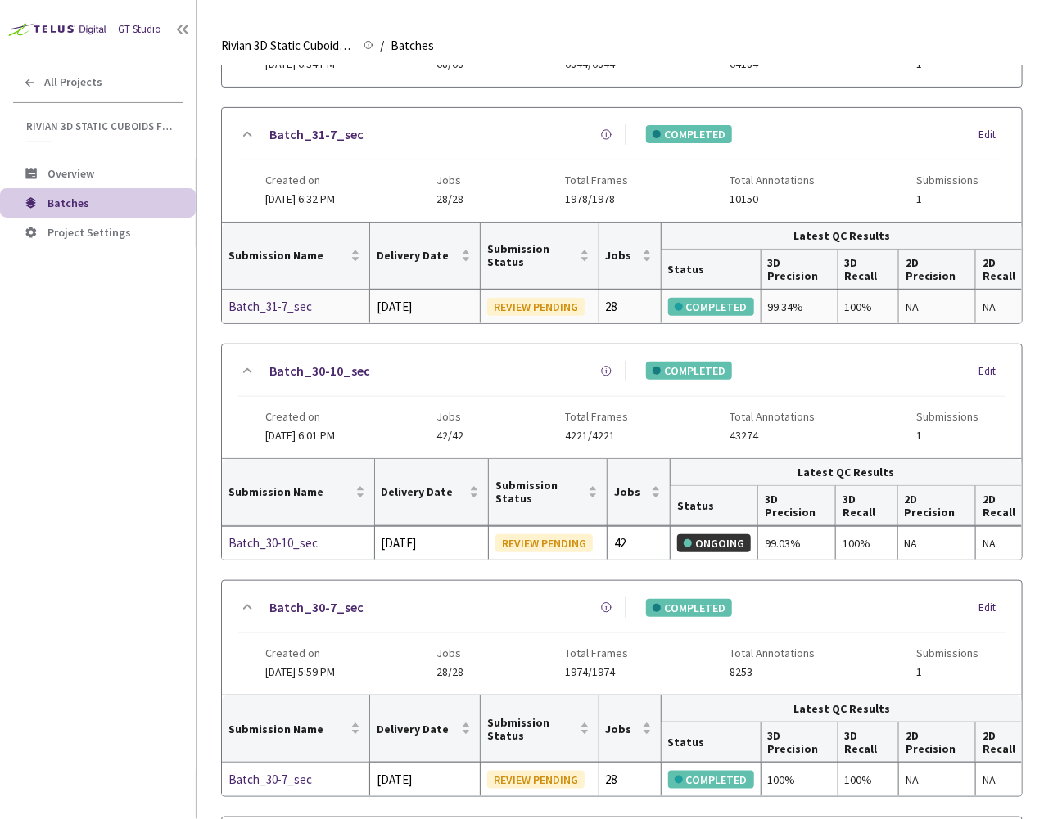
click at [791, 303] on div "99.34%" at bounding box center [799, 307] width 63 height 18
copy div "99.34"
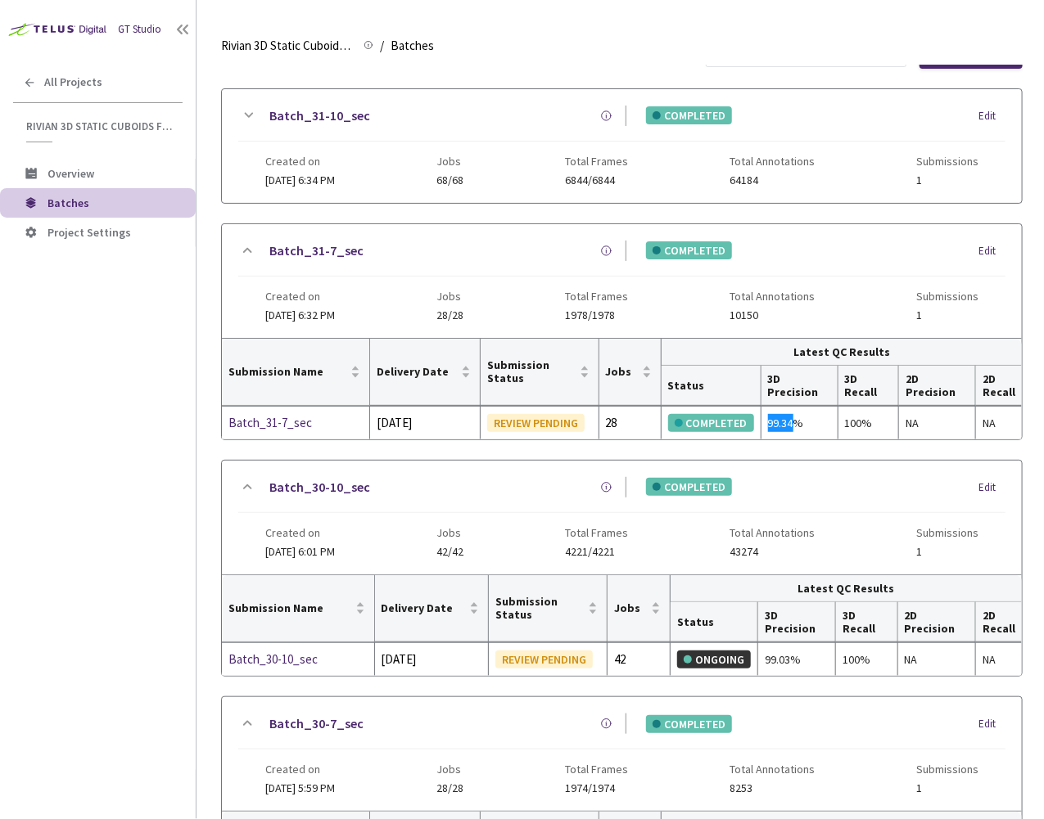
scroll to position [0, 0]
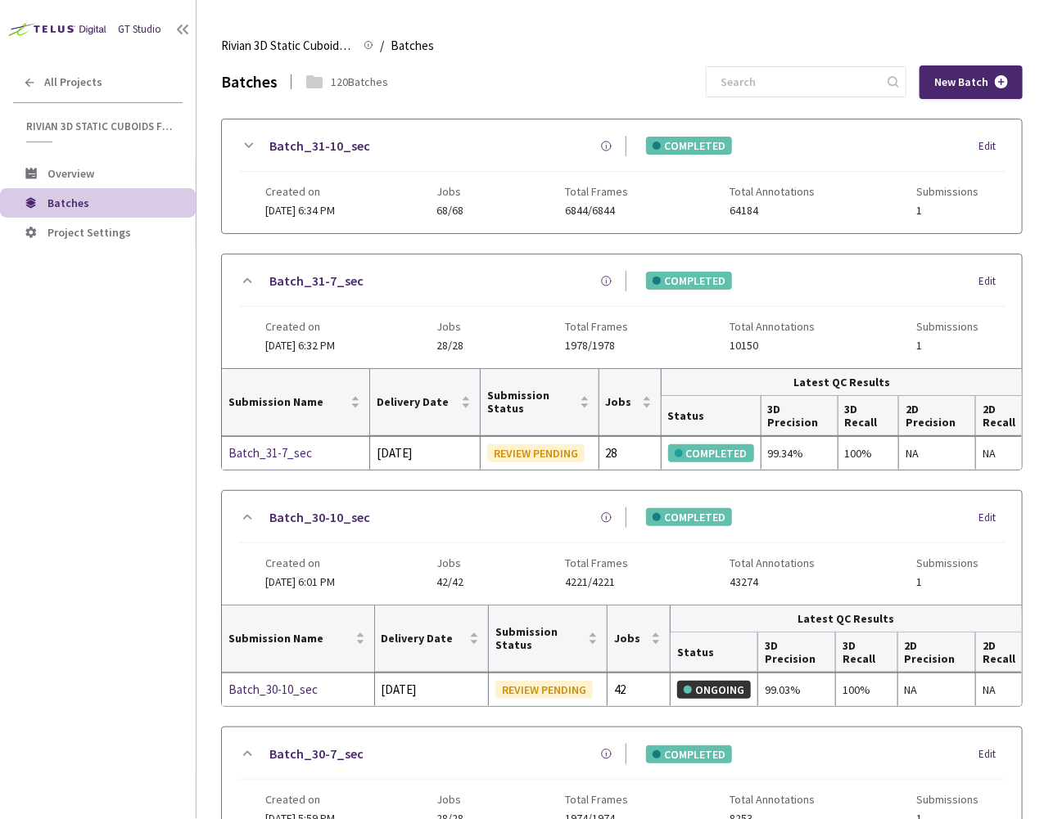
click at [251, 144] on icon at bounding box center [248, 146] width 20 height 20
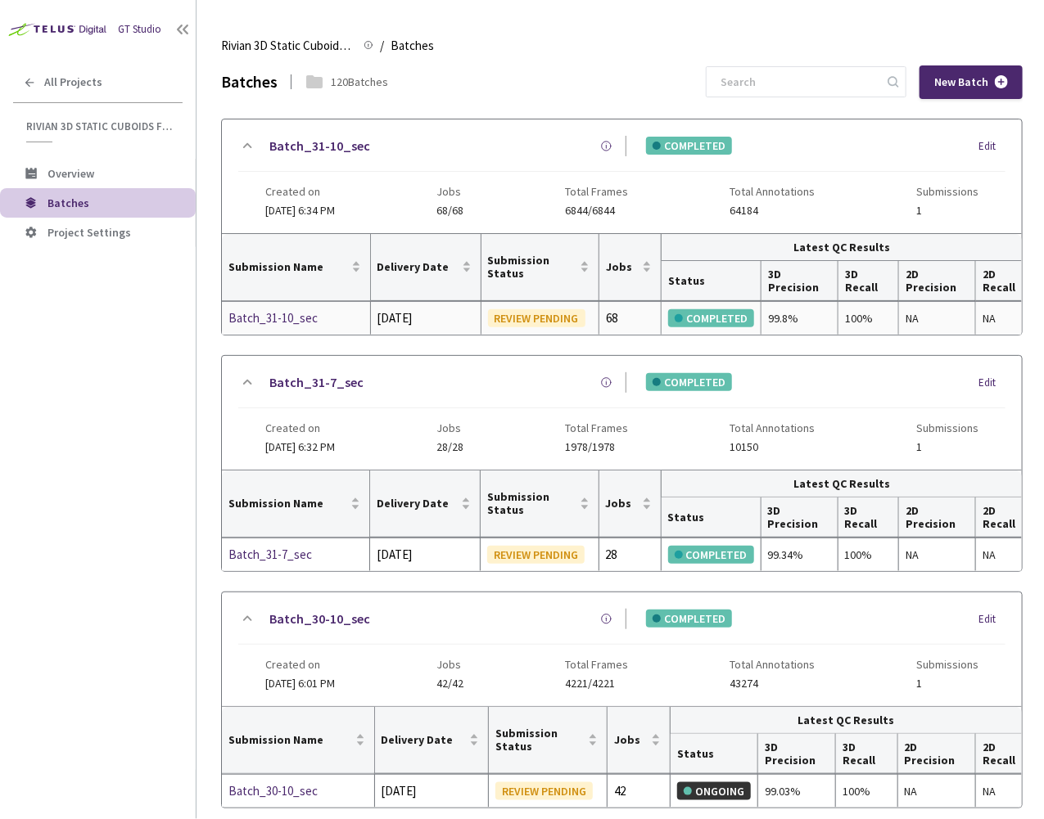
click at [769, 314] on td "99.8%" at bounding box center [799, 318] width 77 height 33
click at [785, 317] on div "99.8%" at bounding box center [799, 318] width 63 height 18
click at [785, 318] on div "99.8%" at bounding box center [799, 318] width 63 height 18
copy div "99.8%"
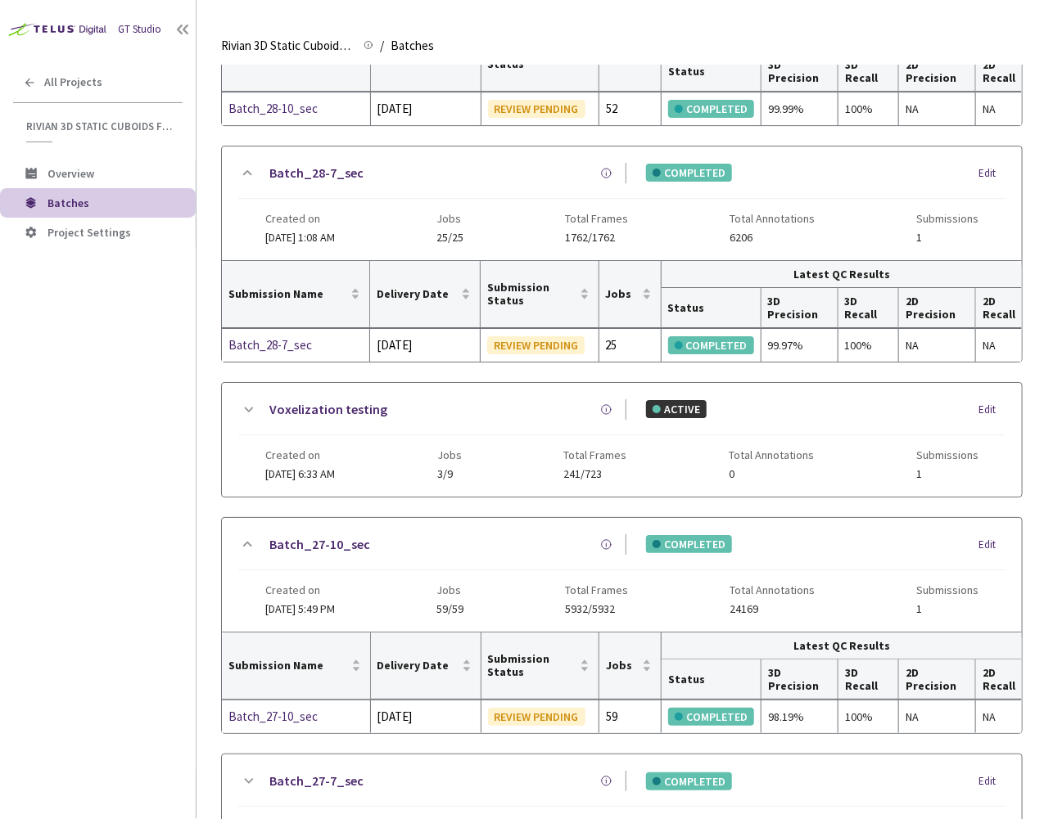
scroll to position [1737, 0]
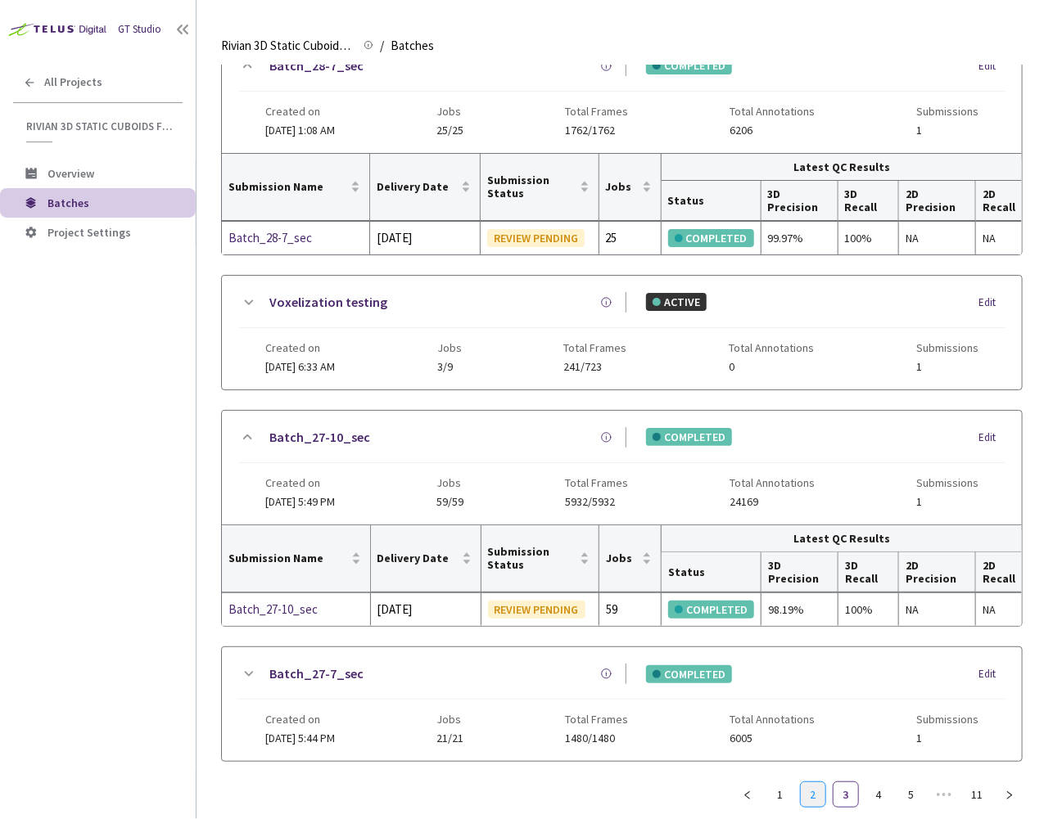
click at [813, 782] on link "2" at bounding box center [812, 794] width 25 height 25
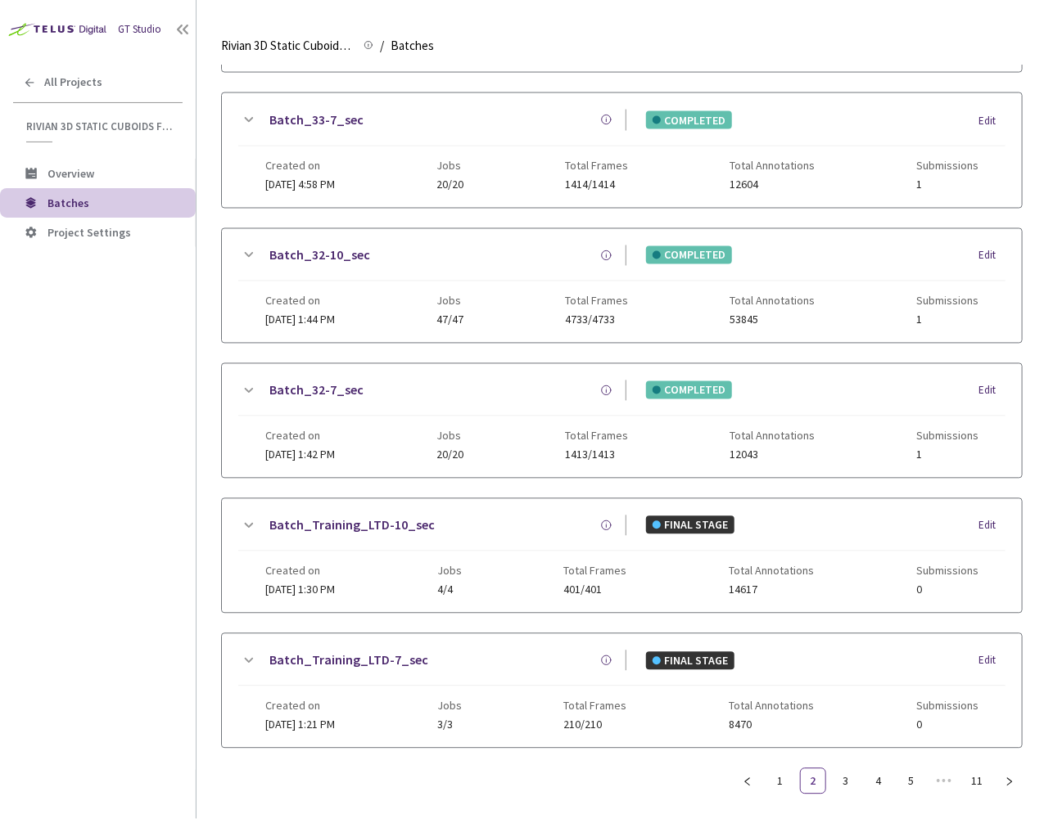
click at [241, 381] on icon at bounding box center [248, 391] width 20 height 20
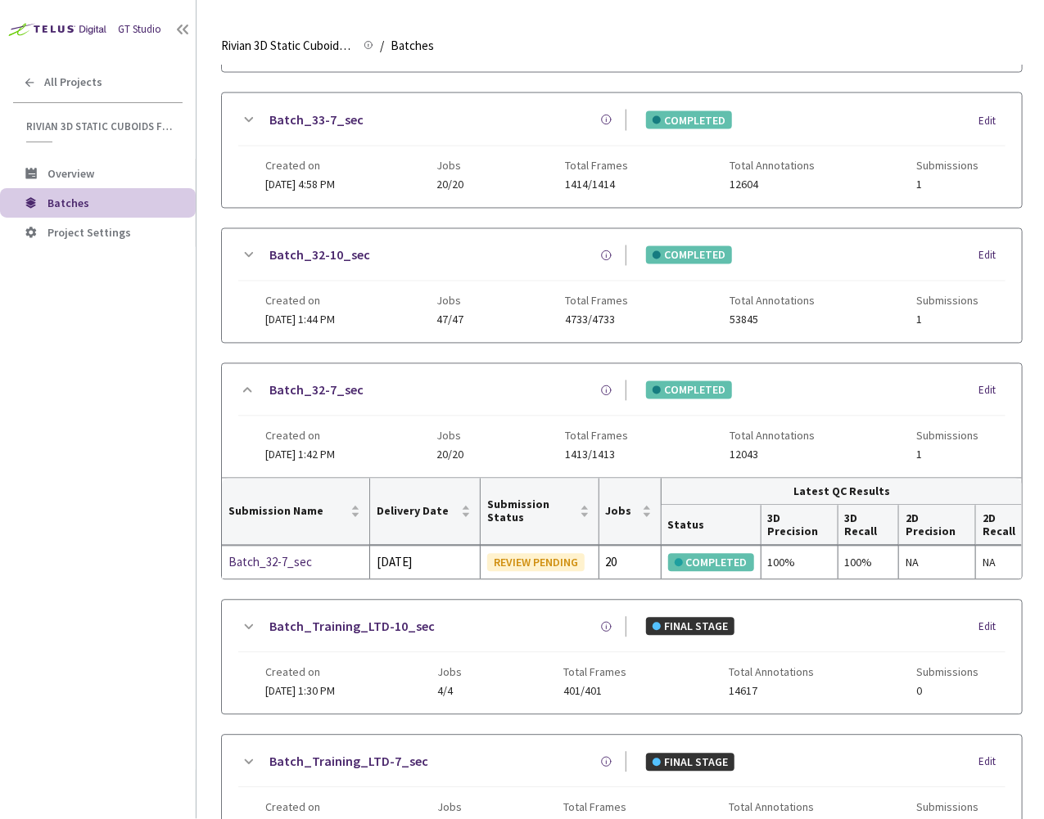
click at [252, 253] on icon at bounding box center [249, 255] width 9 height 5
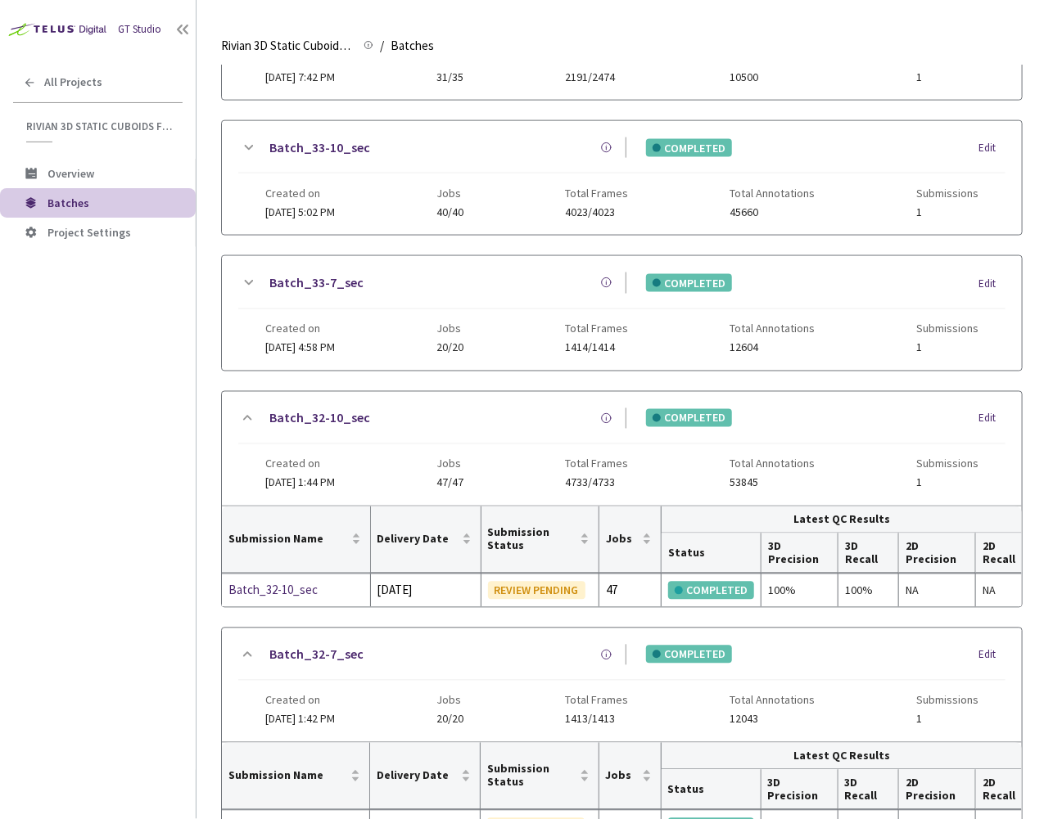
scroll to position [673, 0]
click at [242, 275] on icon at bounding box center [248, 284] width 20 height 20
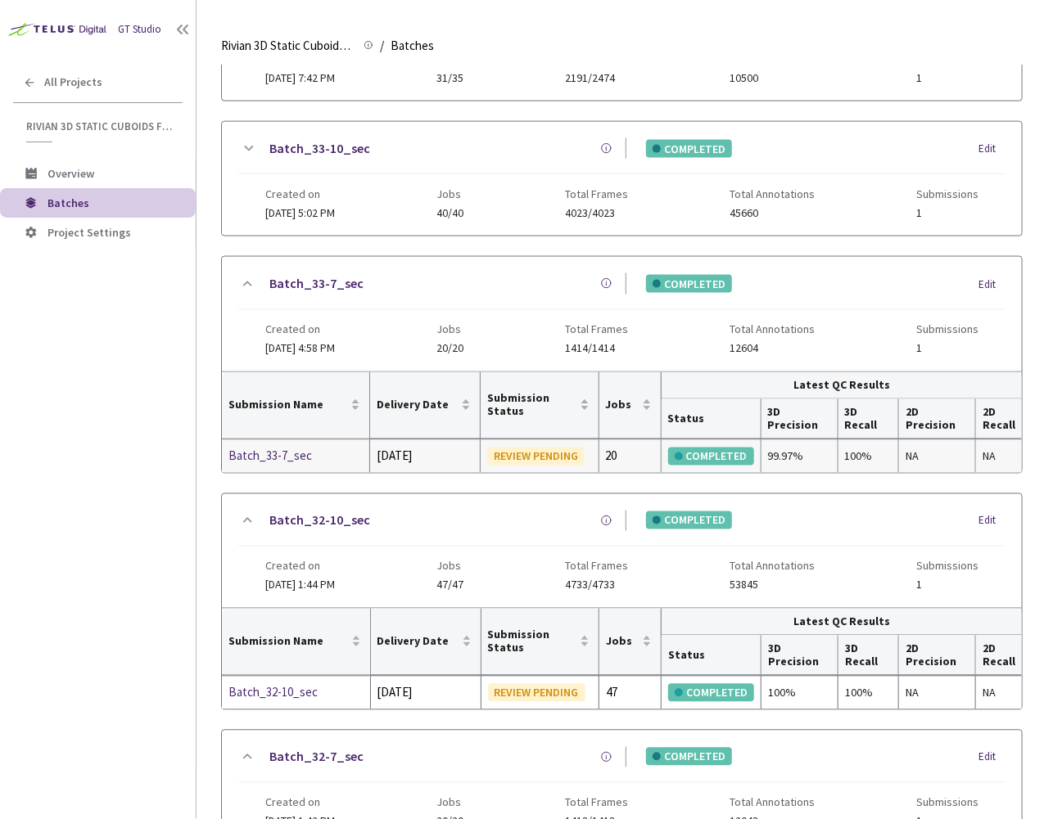
click at [776, 449] on div "99.97%" at bounding box center [799, 457] width 63 height 18
copy div "99.97%"
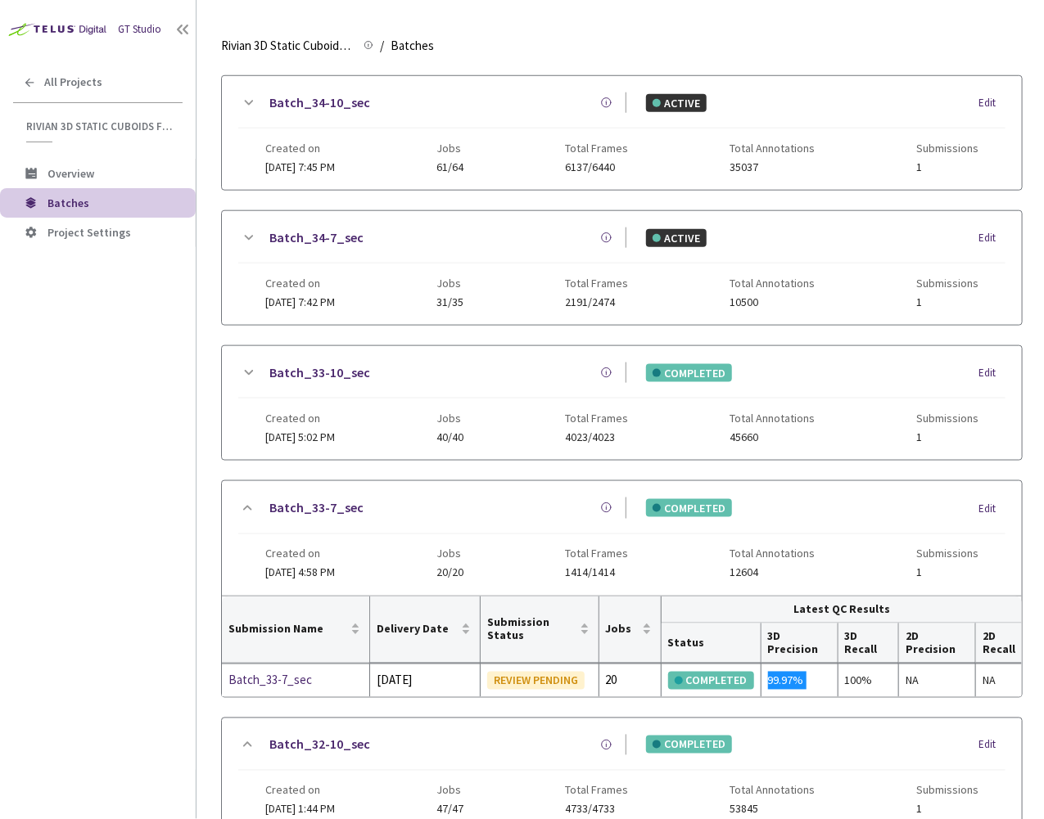
scroll to position [440, 0]
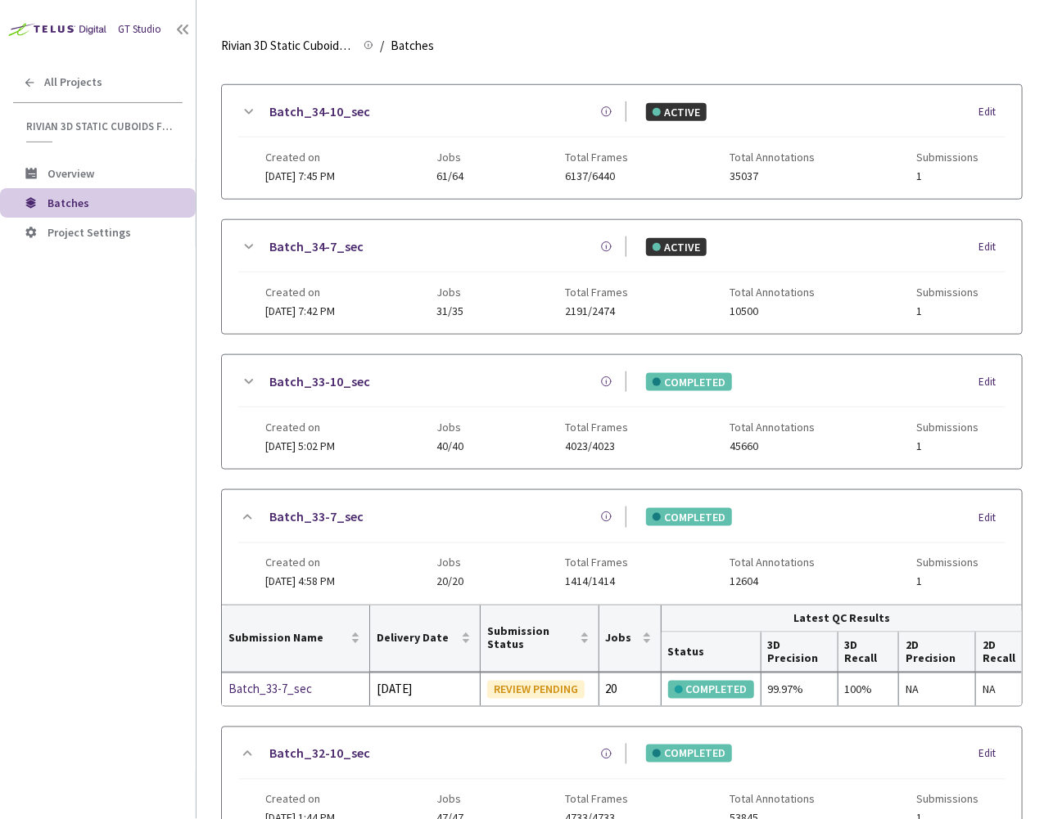
click at [250, 372] on icon at bounding box center [248, 382] width 20 height 20
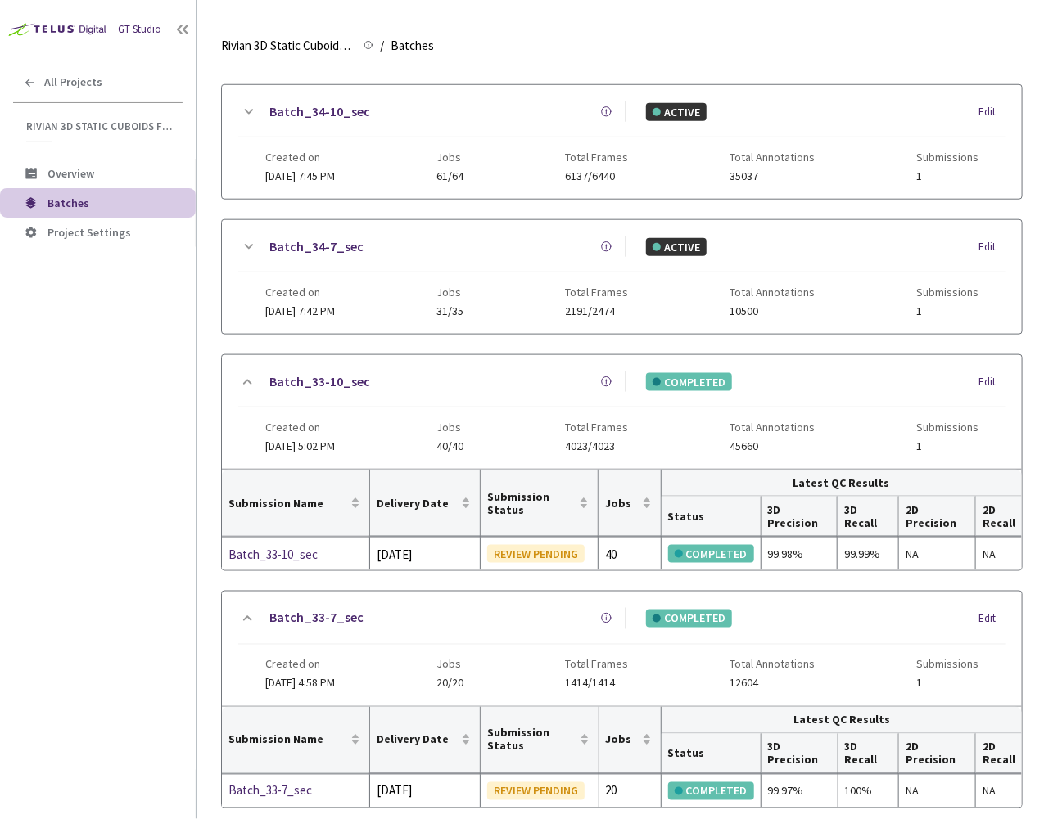
click at [246, 244] on icon at bounding box center [249, 246] width 9 height 5
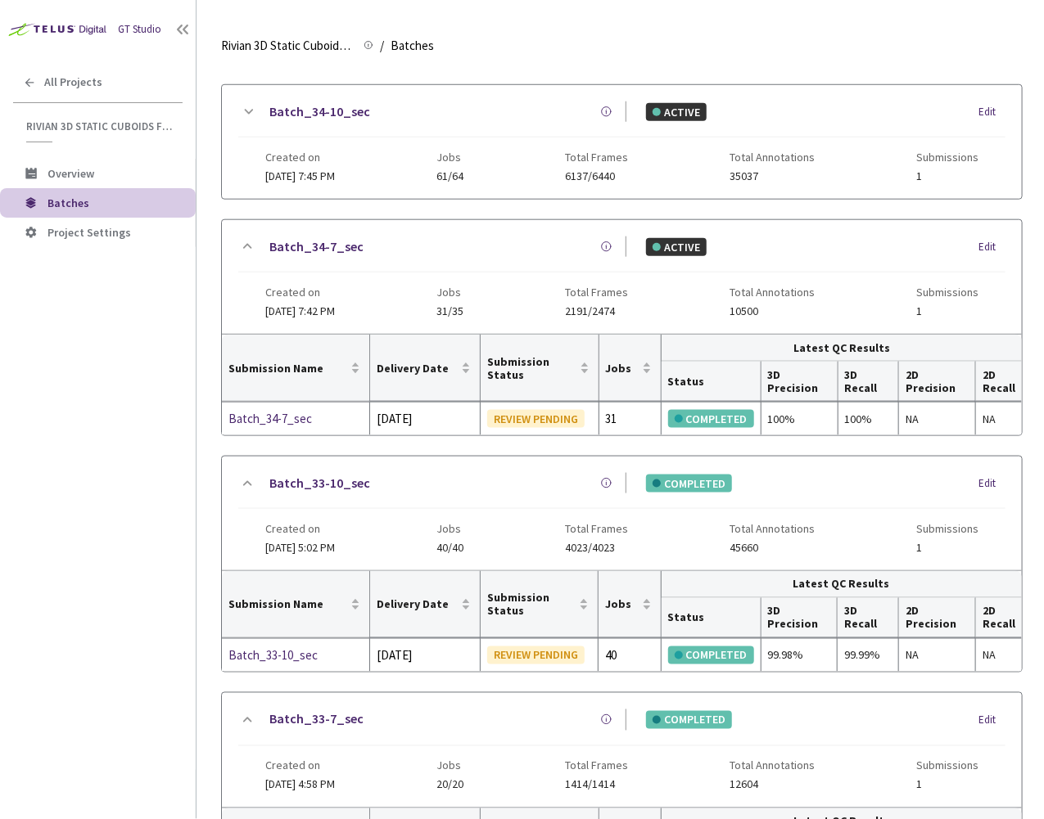
click at [250, 109] on icon at bounding box center [249, 111] width 9 height 5
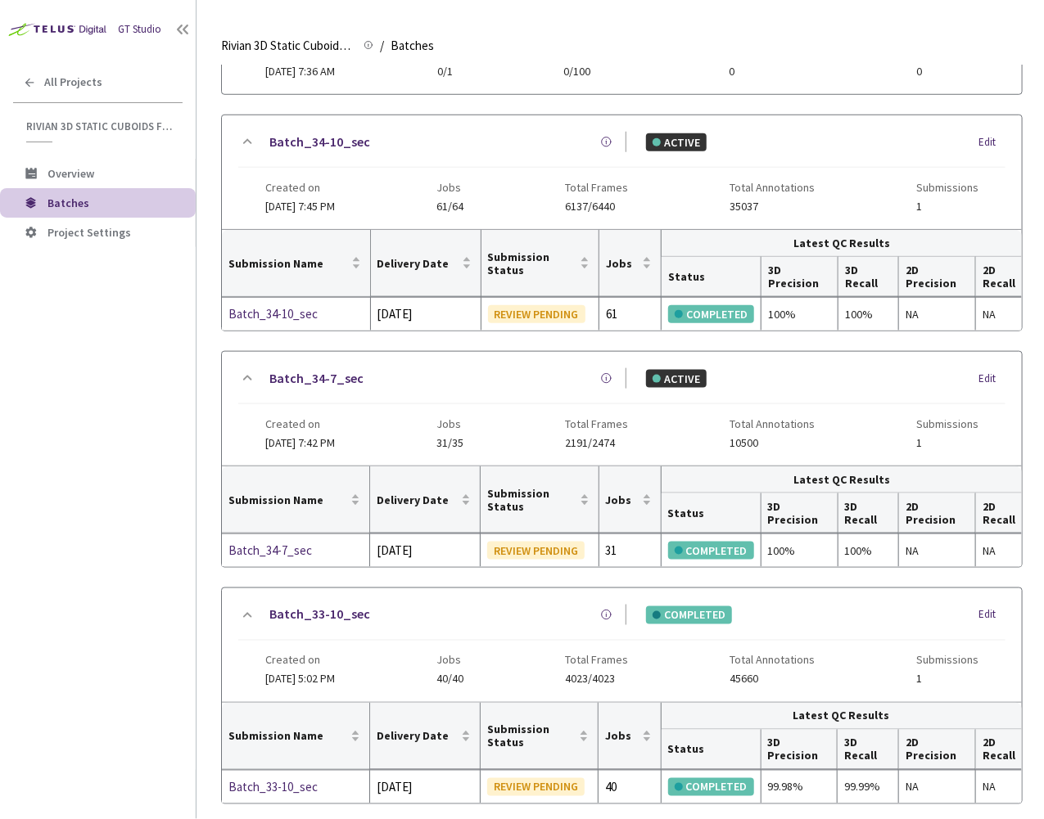
scroll to position [403, 0]
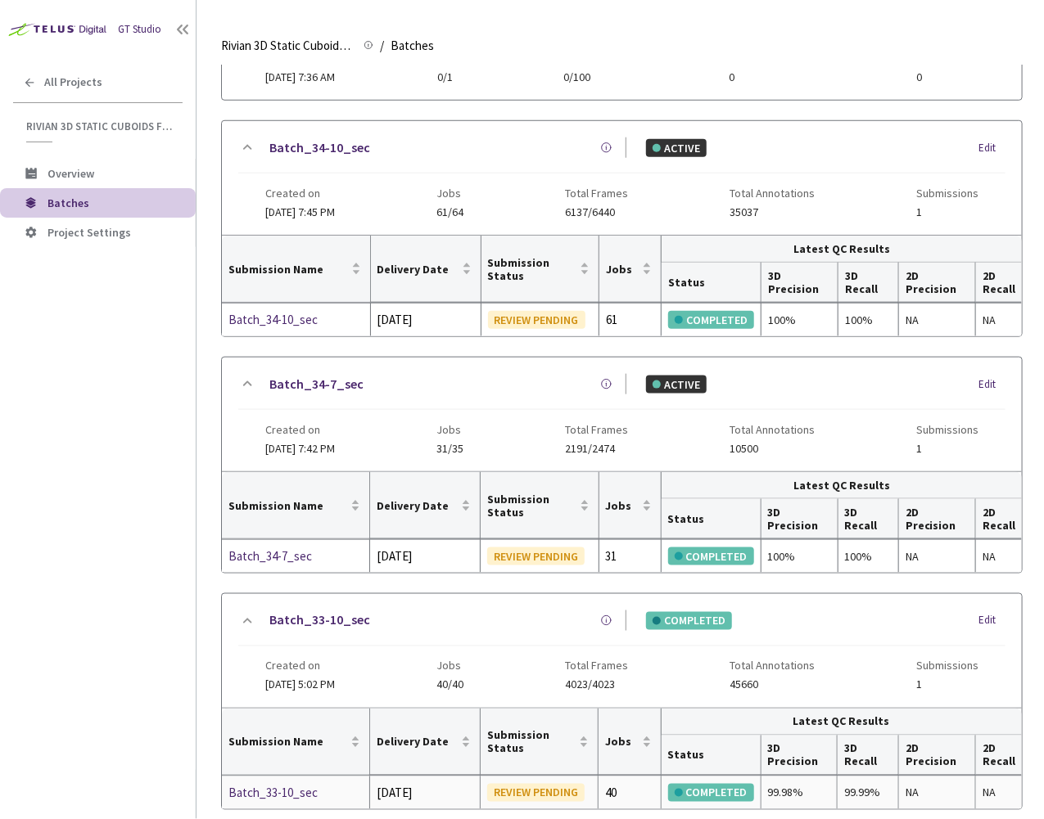
click at [790, 784] on div "99.98%" at bounding box center [799, 793] width 63 height 18
copy div "99.98%"
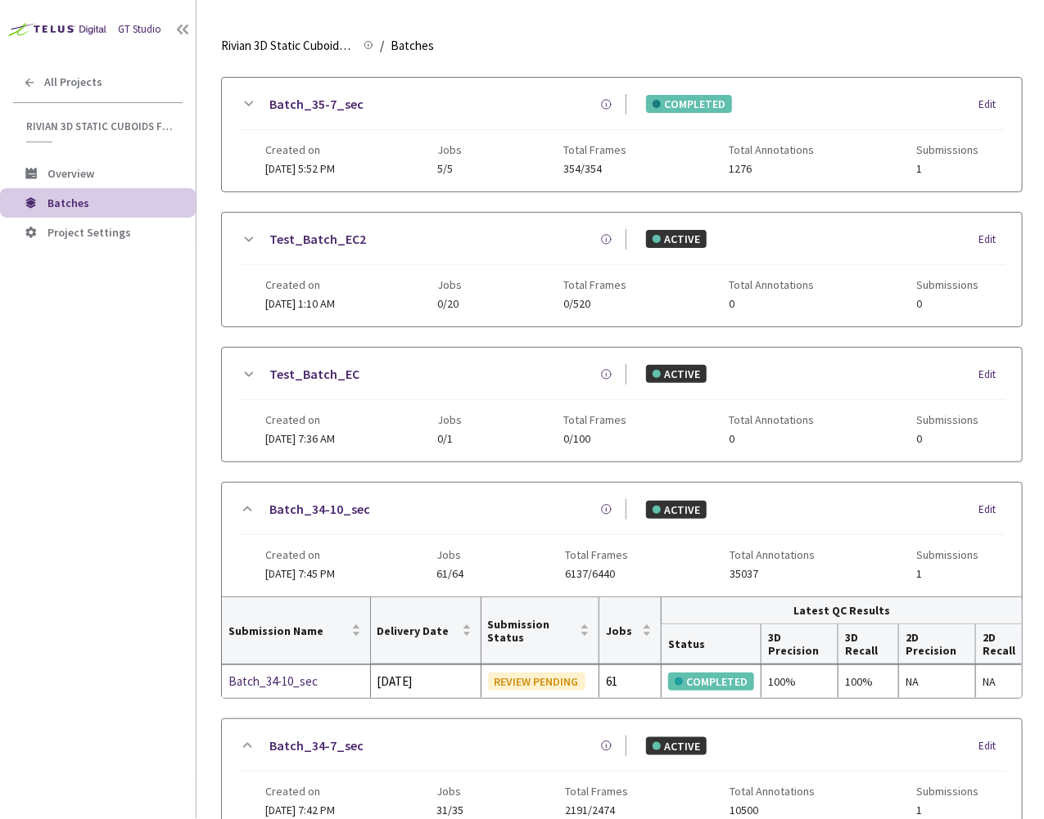
scroll to position [0, 0]
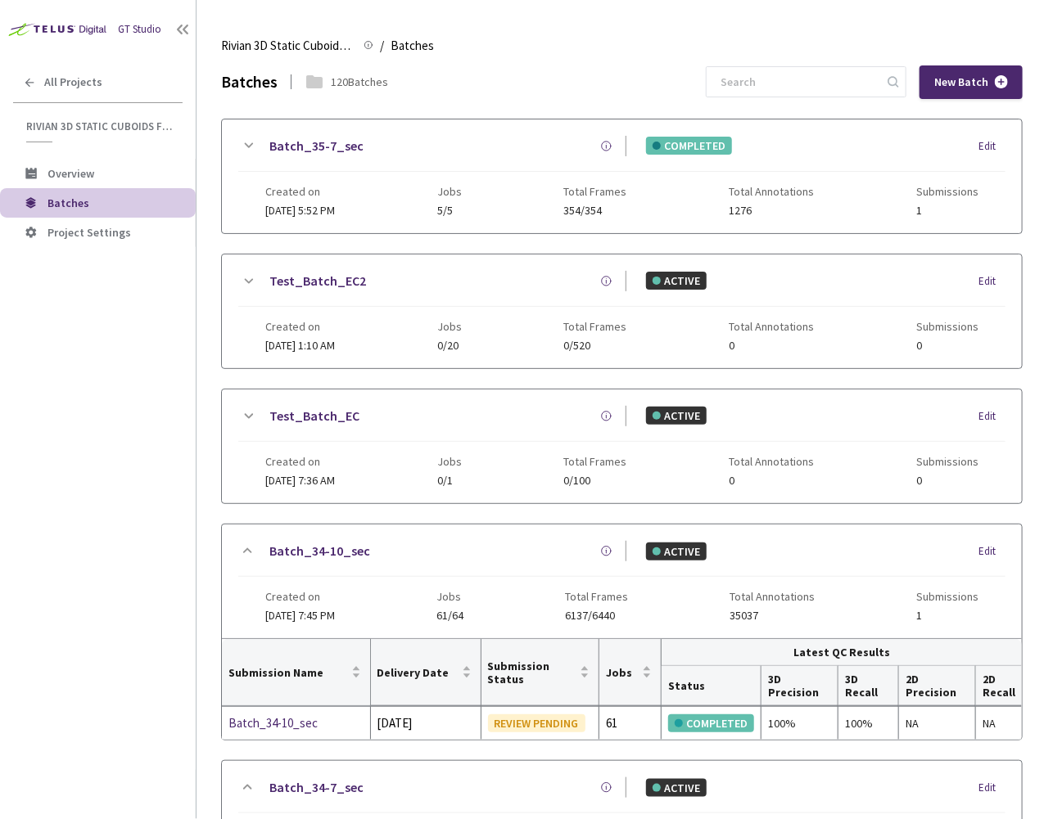
click at [235, 147] on div "Batch_35-7_sec COMPLETED Edit Created on [DATE] 5:52 PM Jobs 5/5 Total Frames 3…" at bounding box center [622, 176] width 800 height 114
